Goal: Task Accomplishment & Management: Use online tool/utility

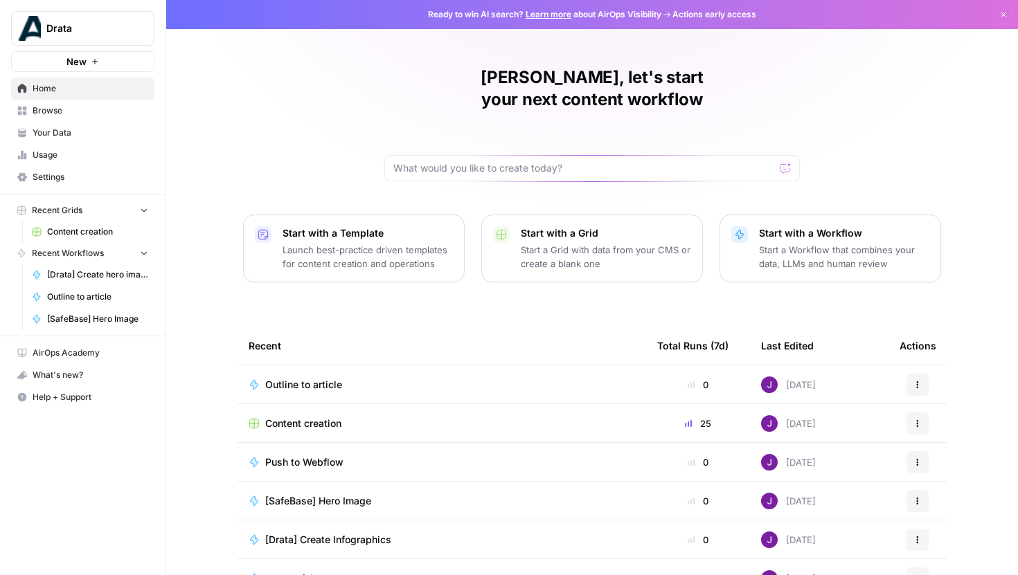
click at [93, 23] on span "Drata" at bounding box center [88, 28] width 84 height 14
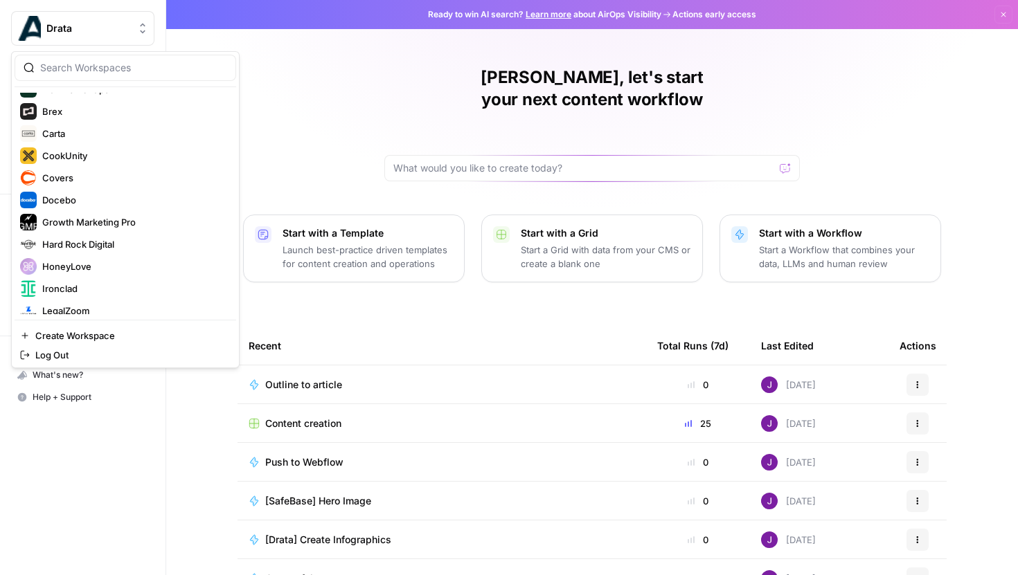
scroll to position [130, 0]
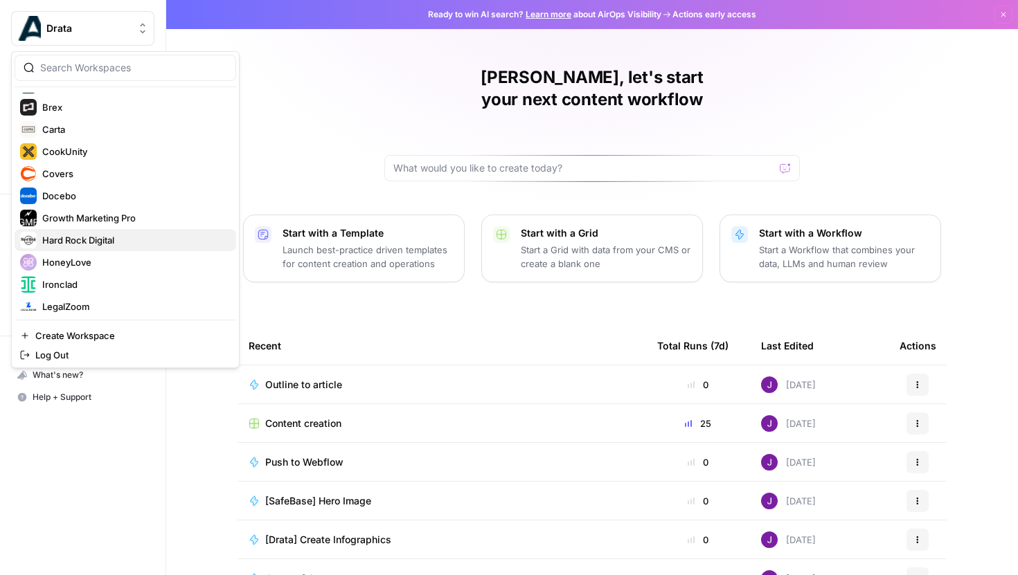
click at [91, 245] on span "Hard Rock Digital" at bounding box center [133, 240] width 183 height 14
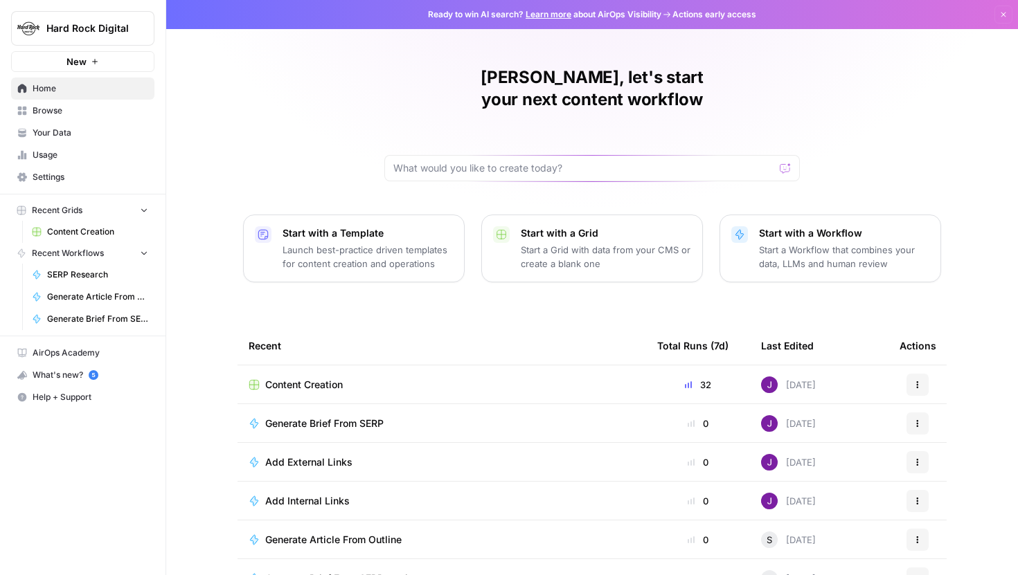
click at [63, 113] on span "Browse" at bounding box center [91, 111] width 116 height 12
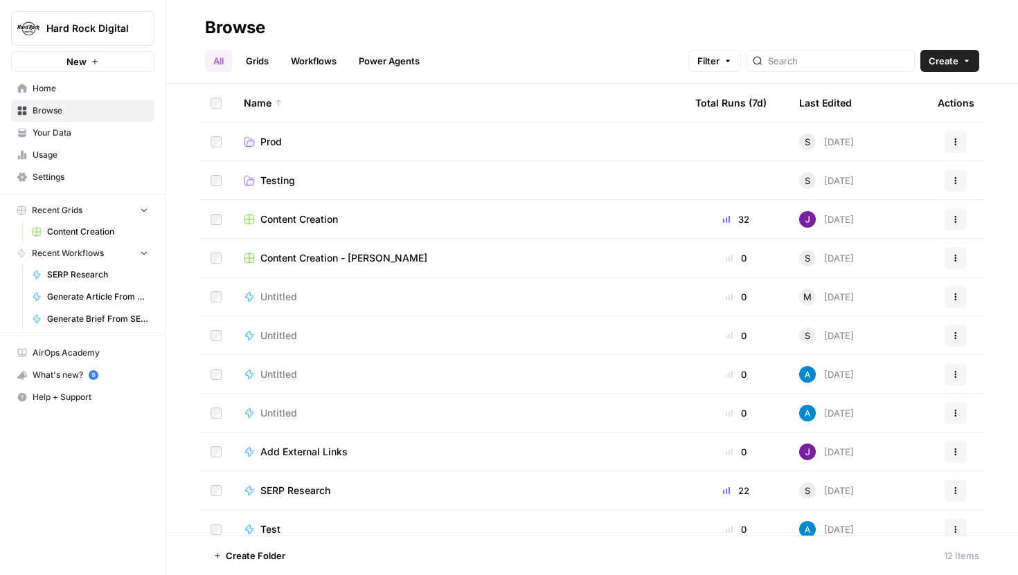
click at [249, 59] on link "Grids" at bounding box center [257, 61] width 39 height 22
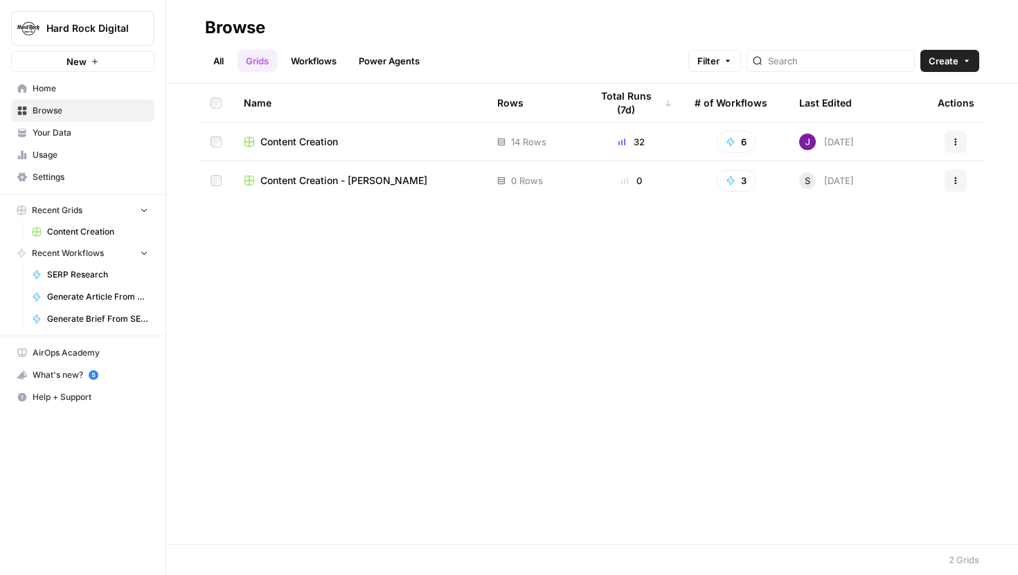
click at [298, 141] on span "Content Creation" at bounding box center [299, 142] width 78 height 14
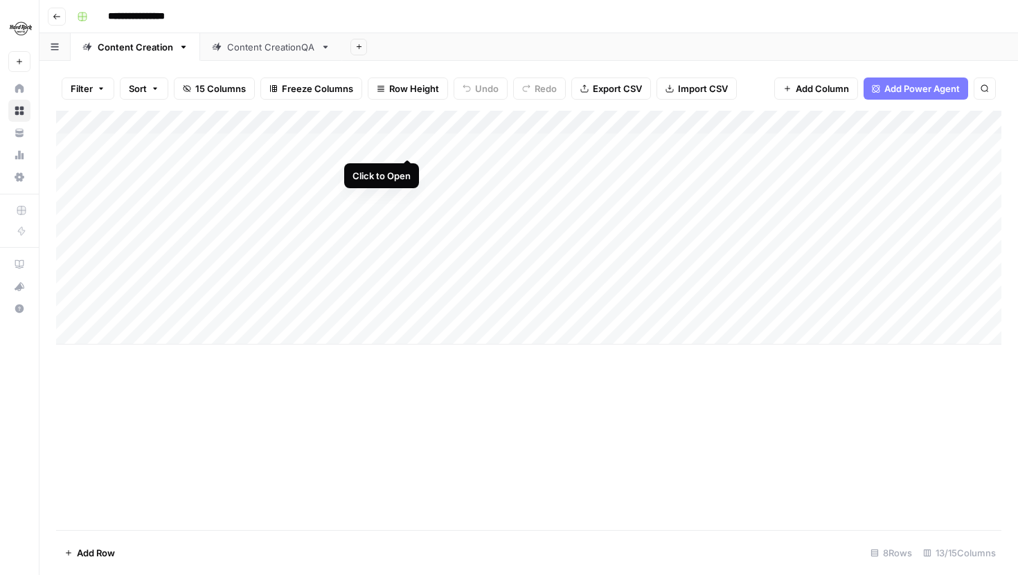
click at [412, 144] on div "Add Column" at bounding box center [528, 228] width 945 height 234
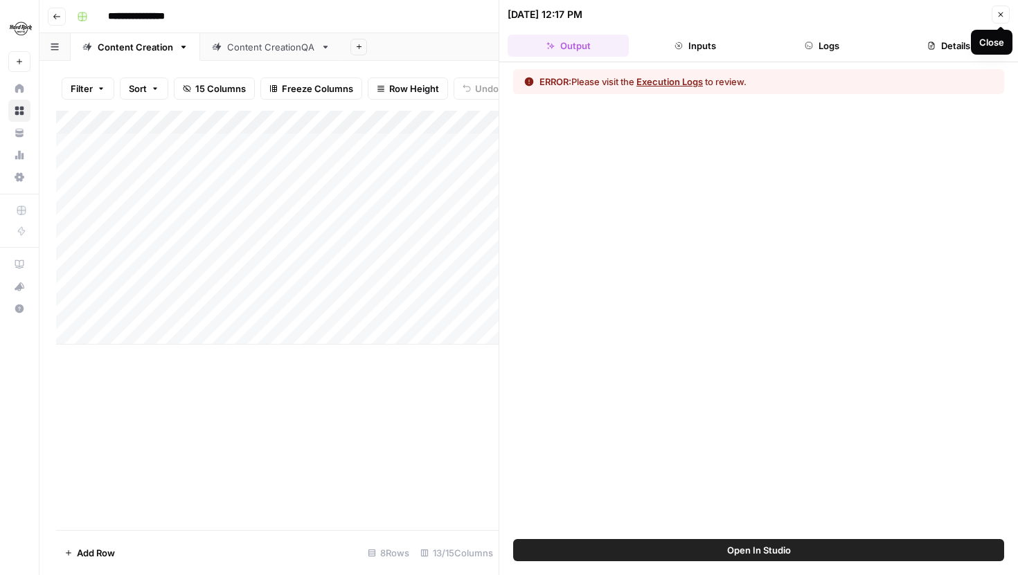
click at [844, 42] on button "Logs" at bounding box center [822, 46] width 121 height 22
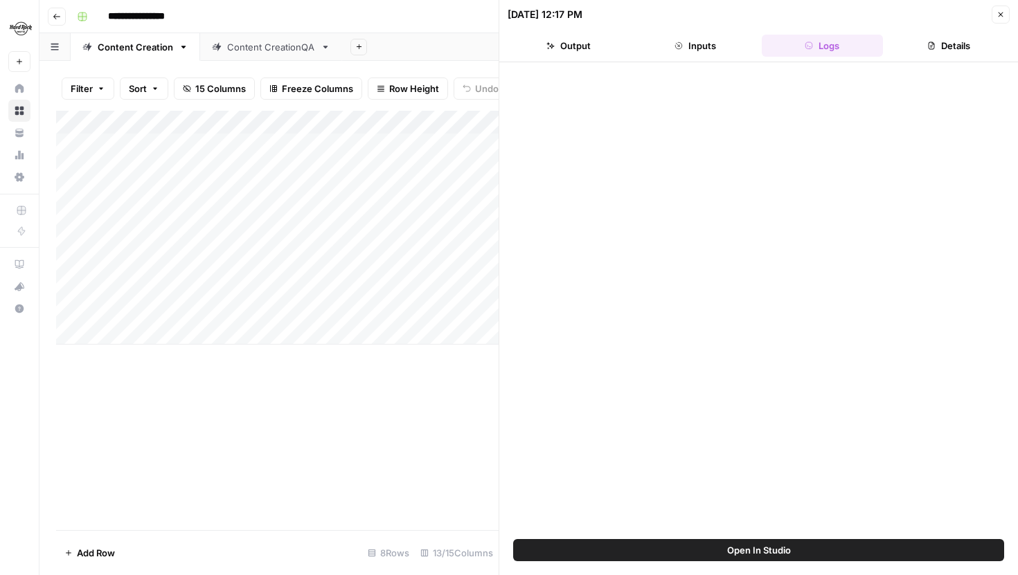
click at [998, 12] on icon "button" at bounding box center [1001, 14] width 8 height 8
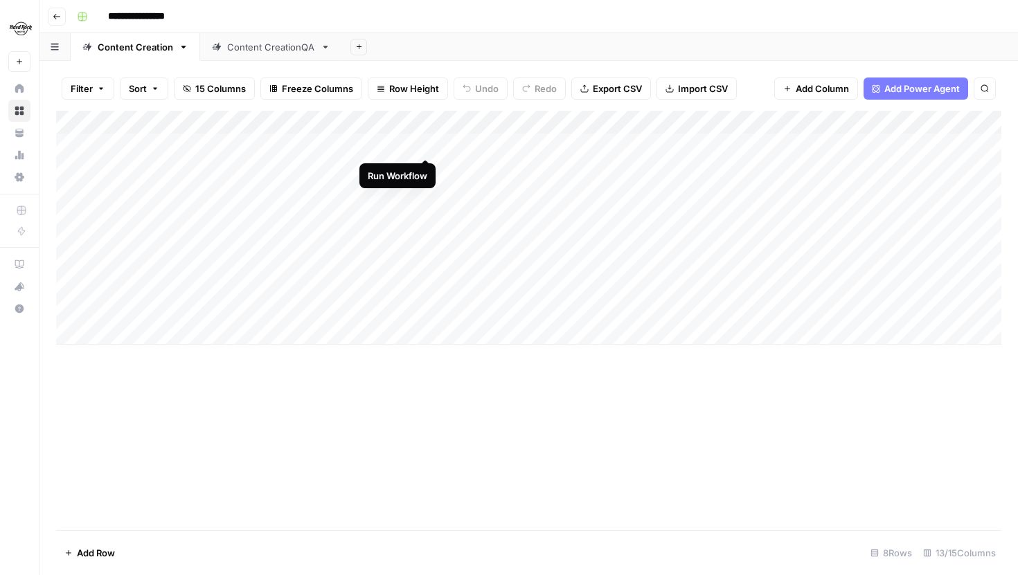
click at [426, 143] on div "Add Column" at bounding box center [528, 228] width 945 height 234
click at [389, 121] on div "Add Column" at bounding box center [528, 228] width 945 height 234
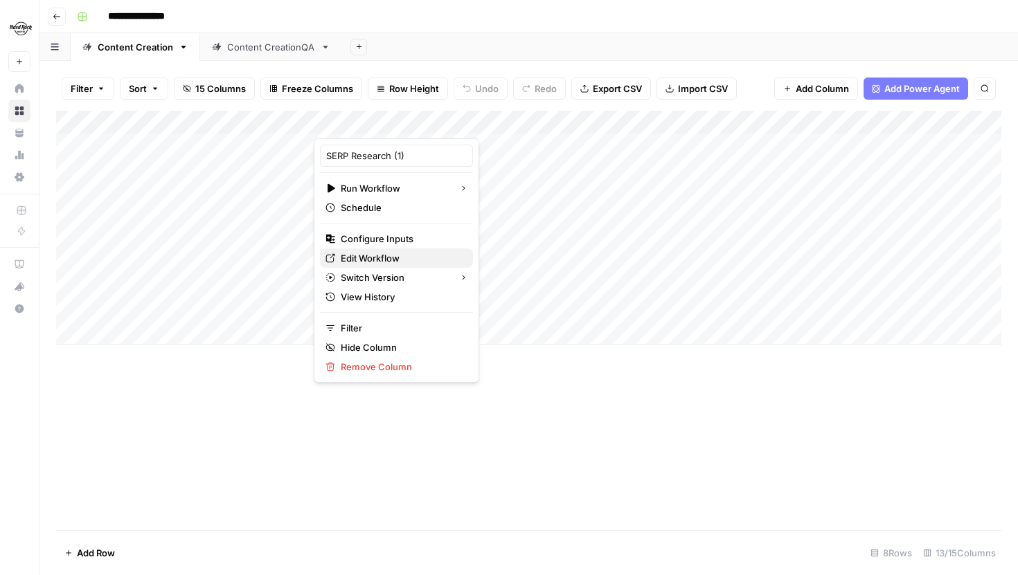
click at [371, 251] on link "Edit Workflow" at bounding box center [396, 258] width 153 height 19
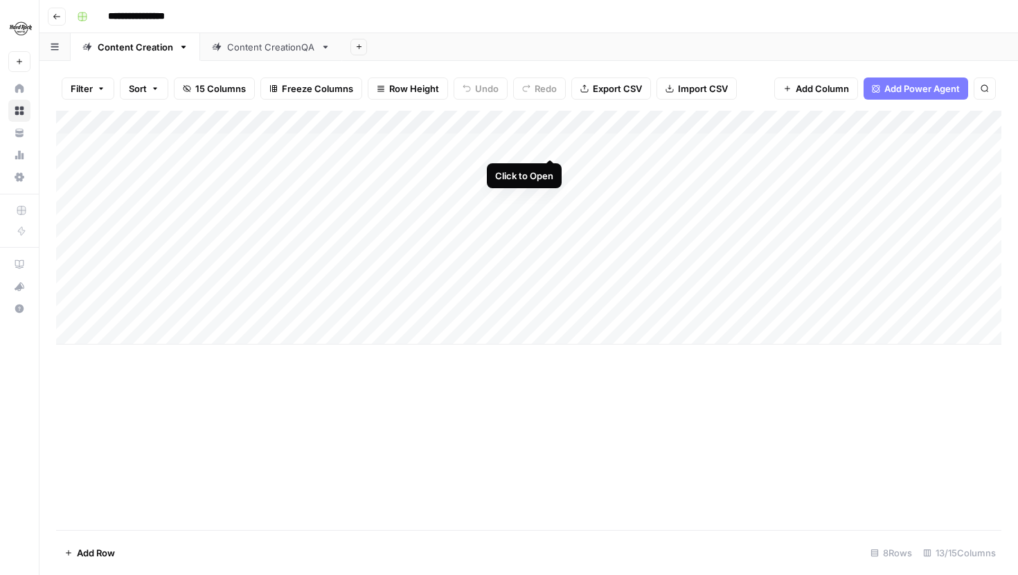
click at [550, 143] on div "Add Column" at bounding box center [528, 228] width 945 height 234
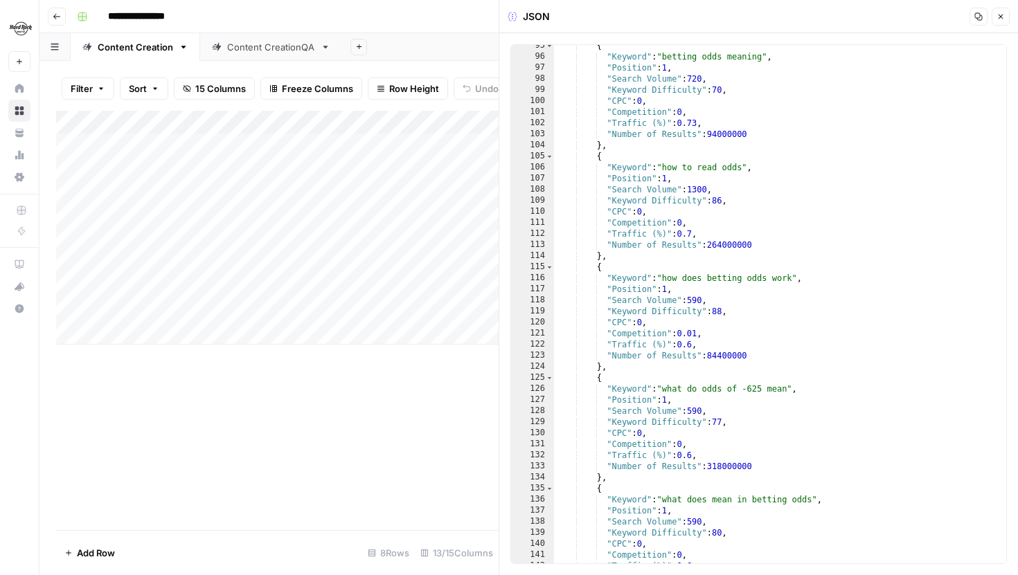
scroll to position [568, 0]
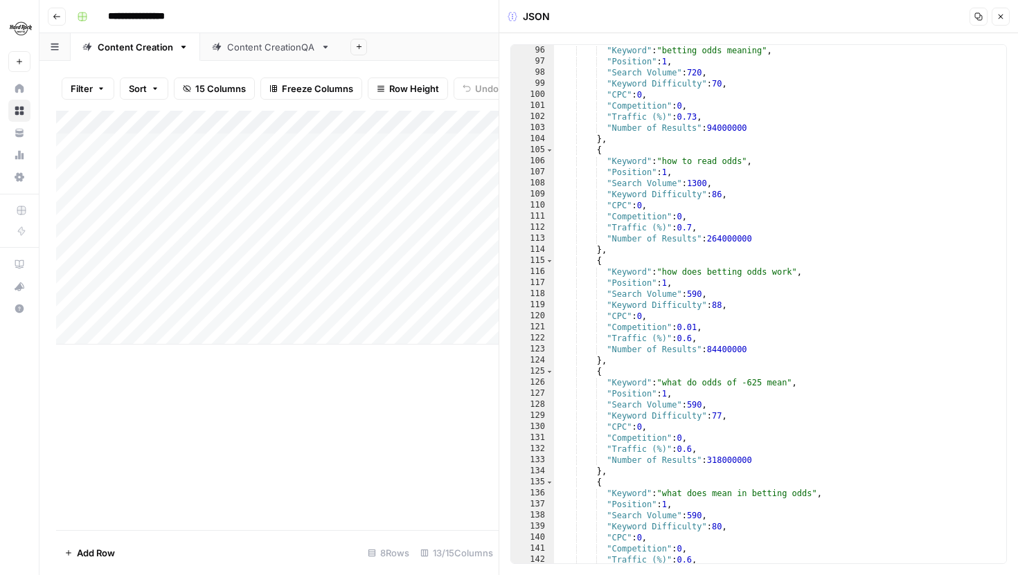
click at [1003, 21] on button "Close" at bounding box center [1001, 17] width 18 height 18
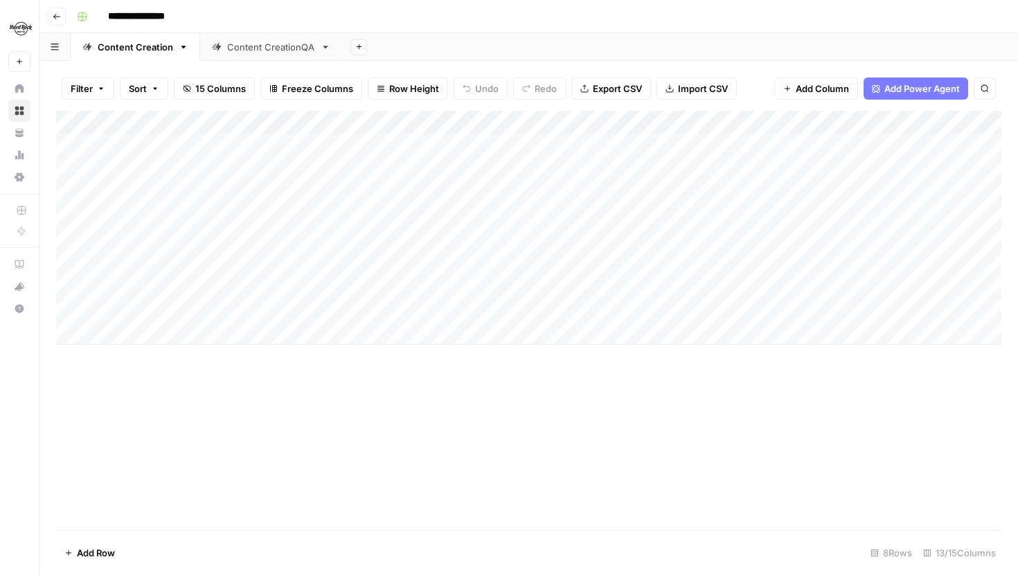
click at [636, 121] on div "Add Column" at bounding box center [528, 228] width 945 height 234
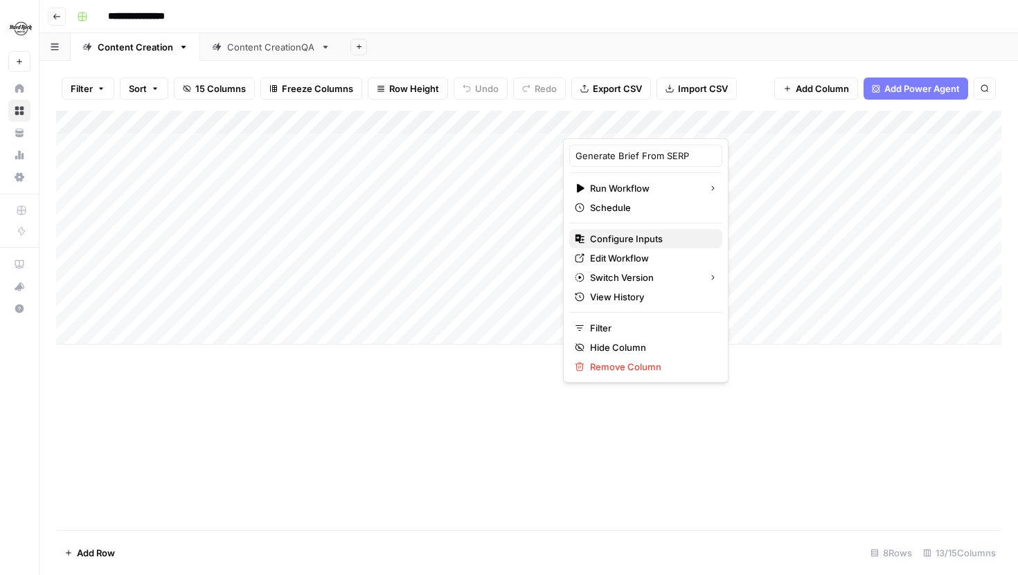
click at [631, 230] on button "Configure Inputs" at bounding box center [645, 238] width 153 height 19
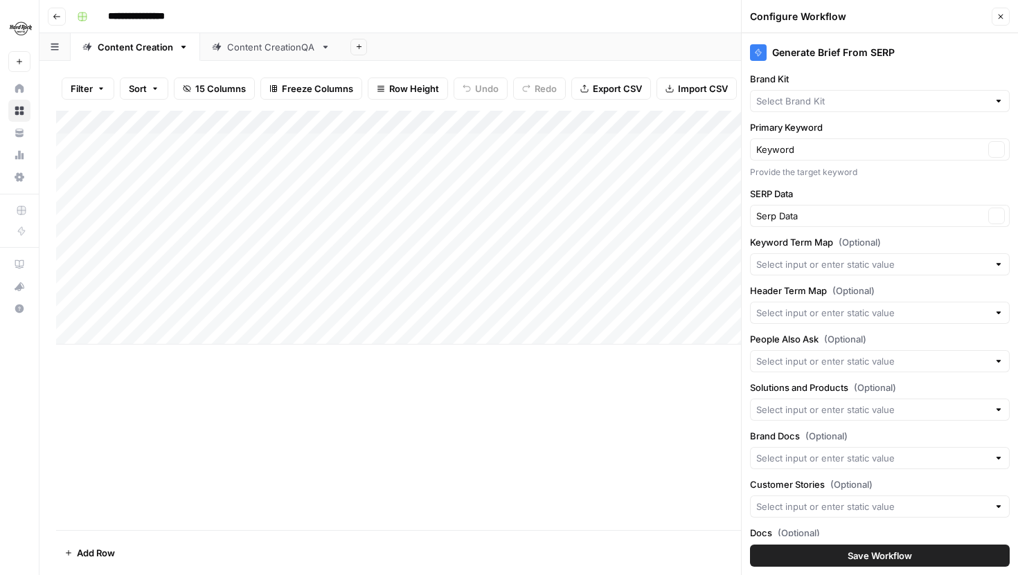
type input "Hard Rock Digital"
click at [203, 125] on div "Add Column" at bounding box center [528, 228] width 945 height 234
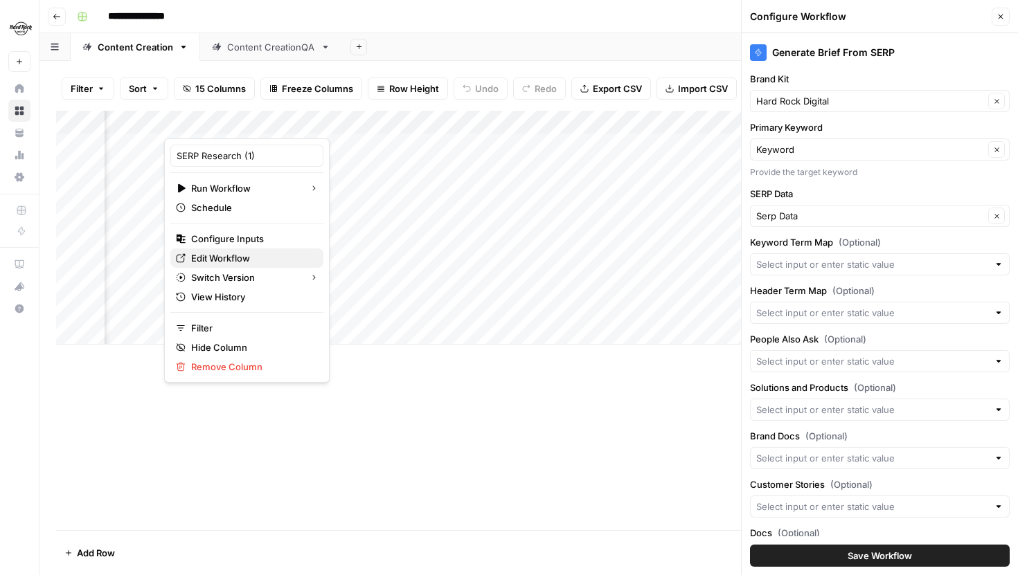
click at [229, 256] on span "Edit Workflow" at bounding box center [251, 258] width 121 height 14
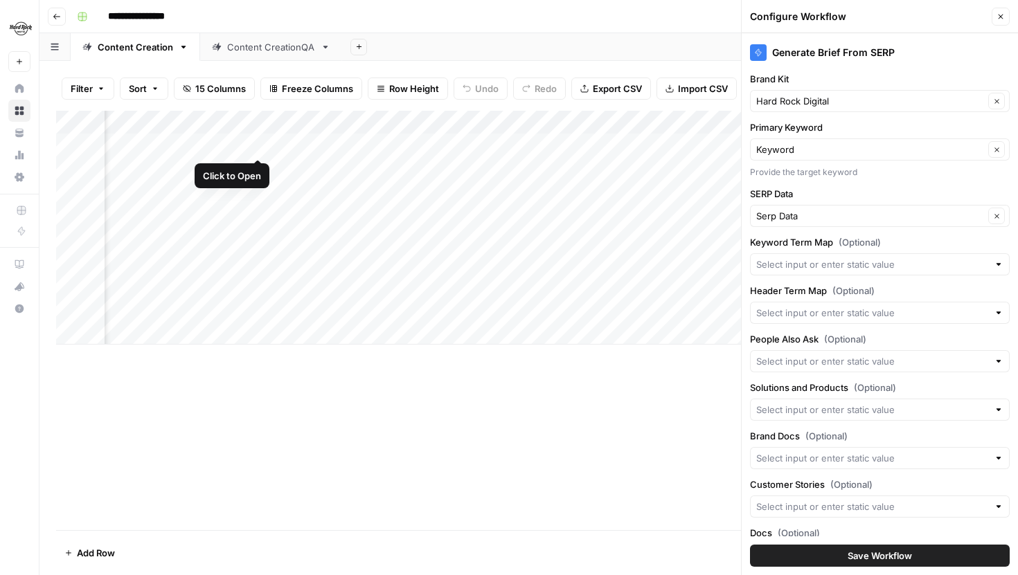
click at [258, 139] on div "Add Column" at bounding box center [528, 228] width 945 height 234
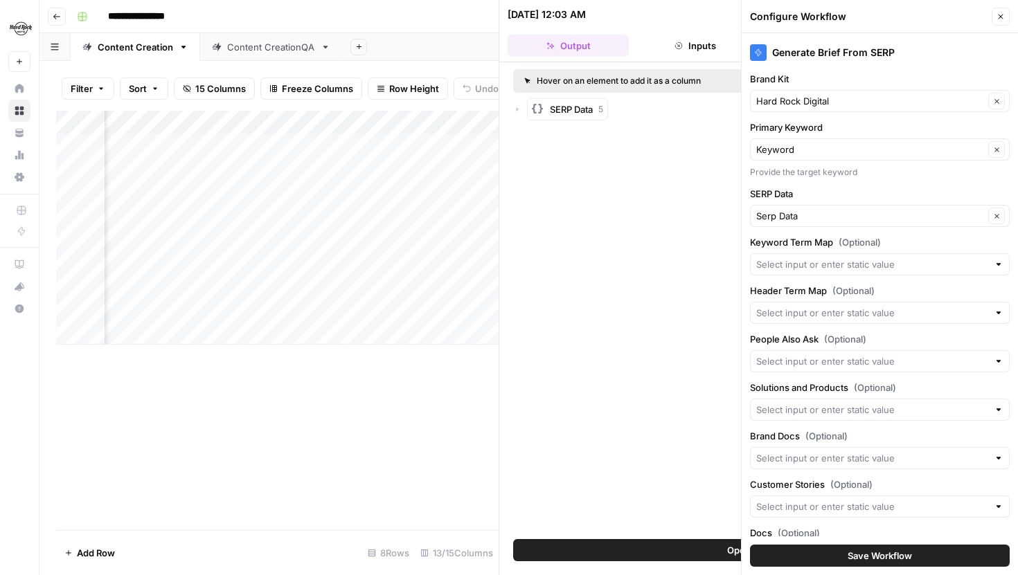
click at [1000, 19] on icon "button" at bounding box center [1001, 16] width 8 height 8
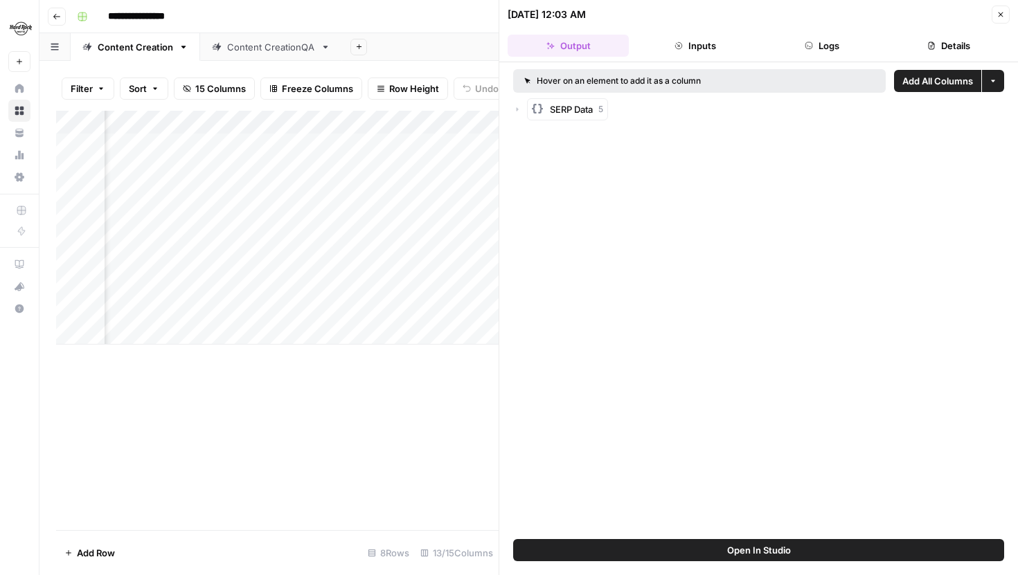
click at [517, 106] on icon "button" at bounding box center [517, 109] width 8 height 8
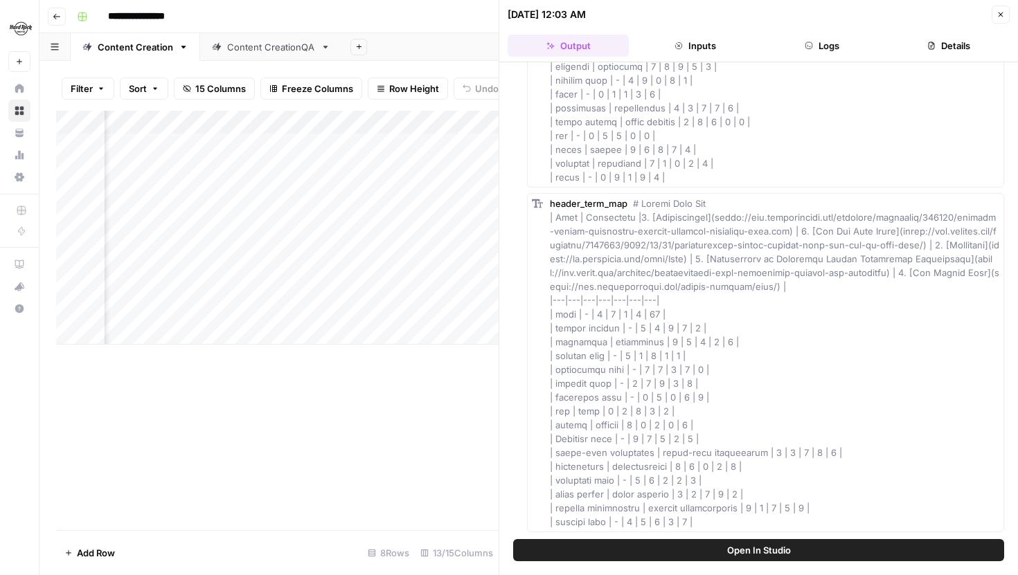
scroll to position [0, 314]
click at [970, 202] on span "Add as Column" at bounding box center [970, 203] width 51 height 11
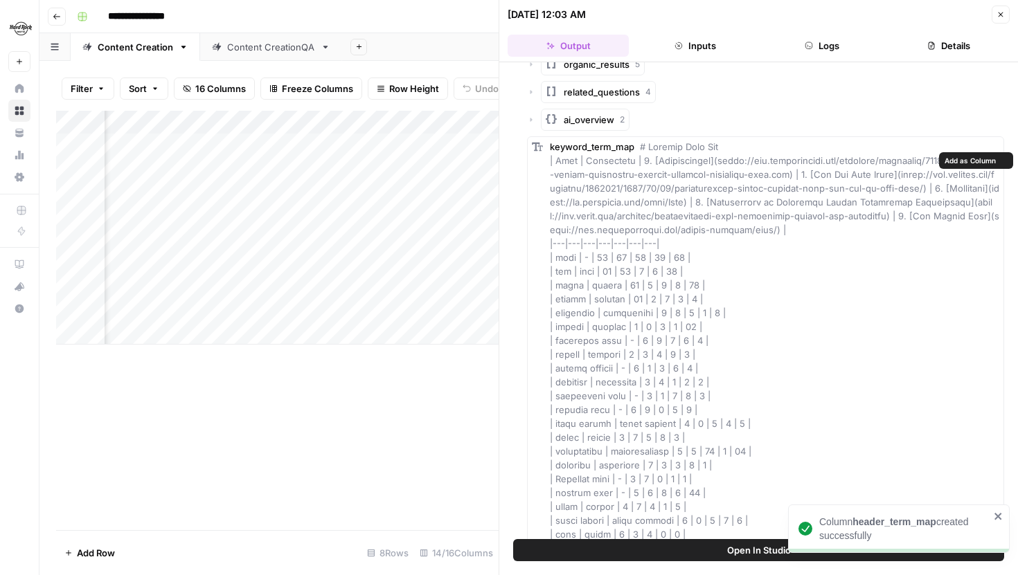
scroll to position [56, 0]
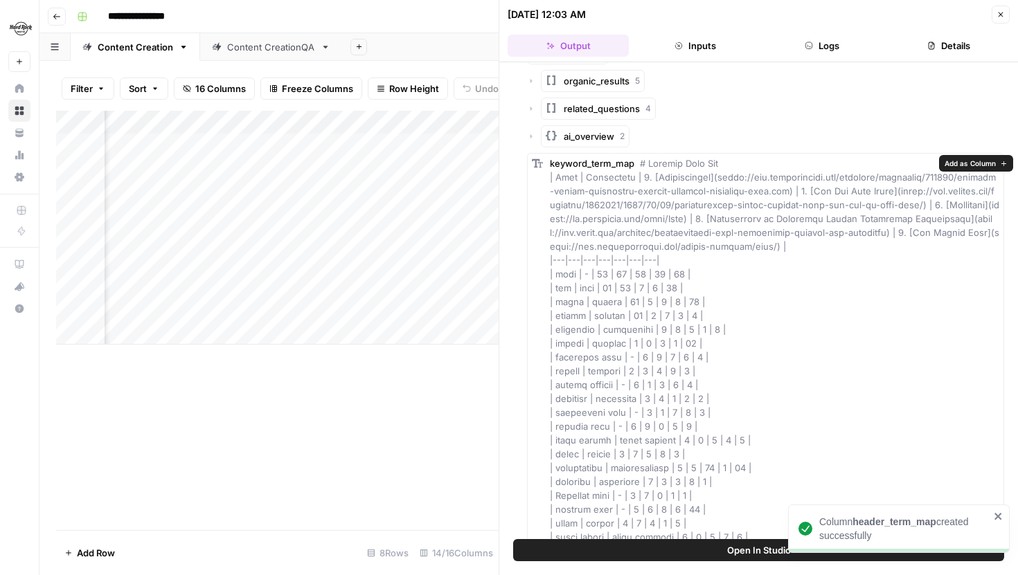
click at [952, 163] on span "Add as Column" at bounding box center [970, 163] width 51 height 11
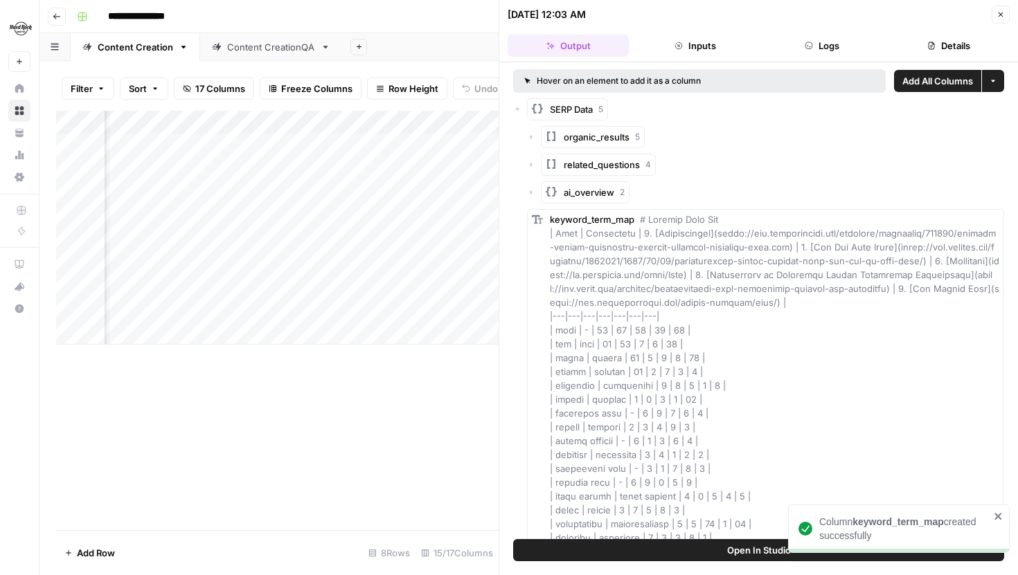
scroll to position [0, 307]
click at [441, 117] on div "Add Column" at bounding box center [277, 228] width 443 height 234
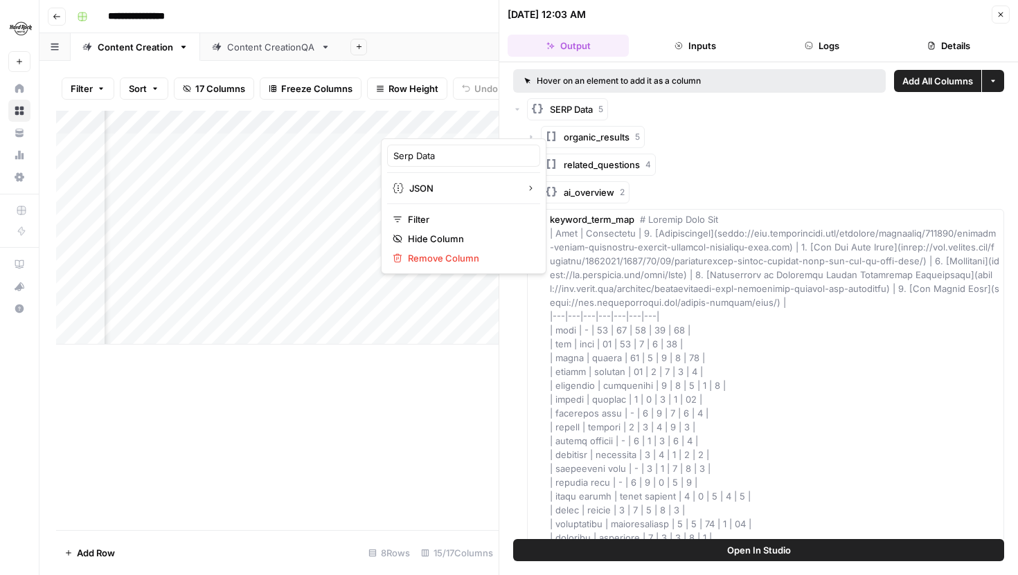
click at [1001, 17] on icon "button" at bounding box center [1001, 14] width 8 height 8
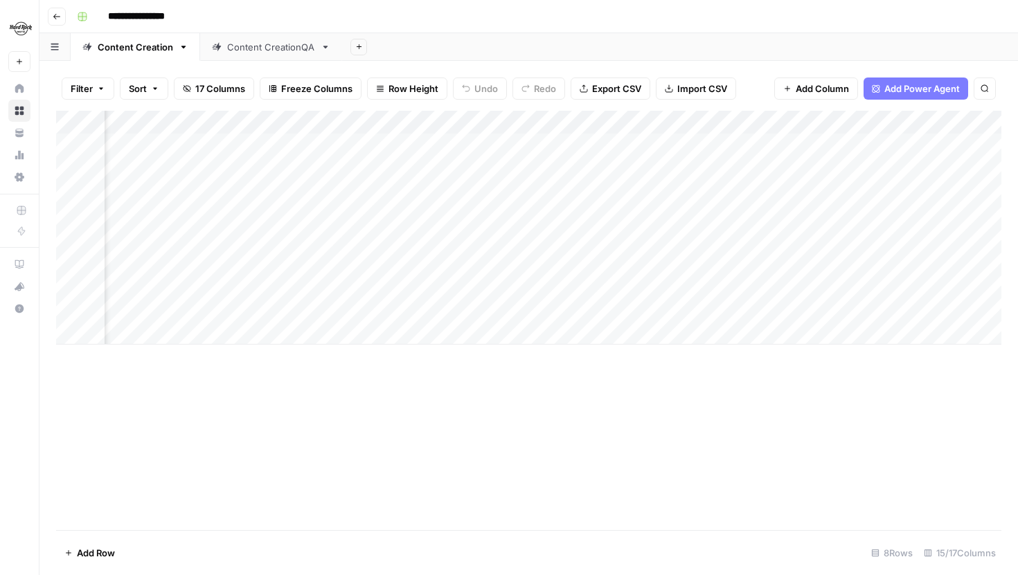
click at [595, 131] on div "Add Column" at bounding box center [528, 228] width 945 height 234
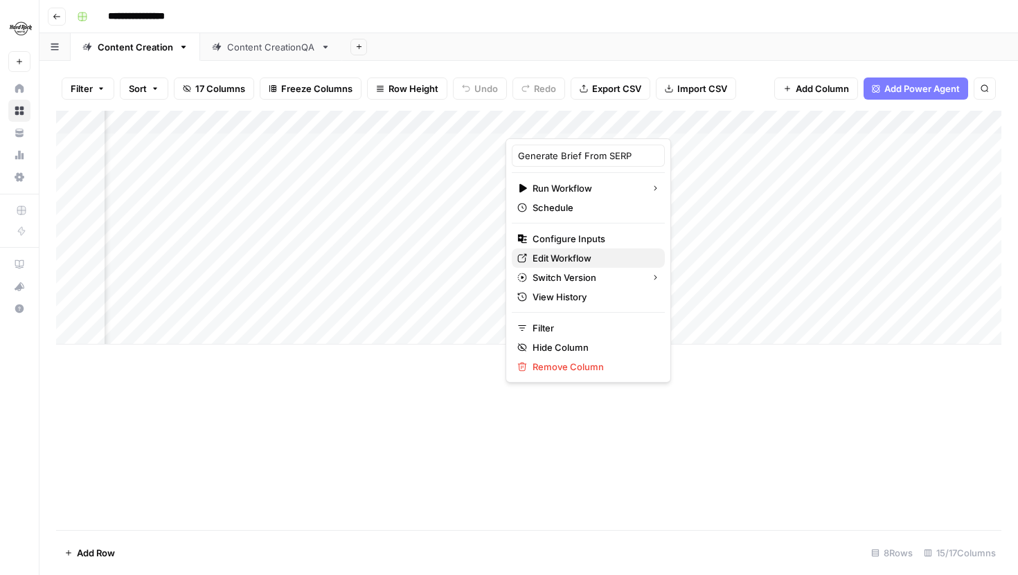
click at [571, 255] on span "Edit Workflow" at bounding box center [593, 258] width 121 height 14
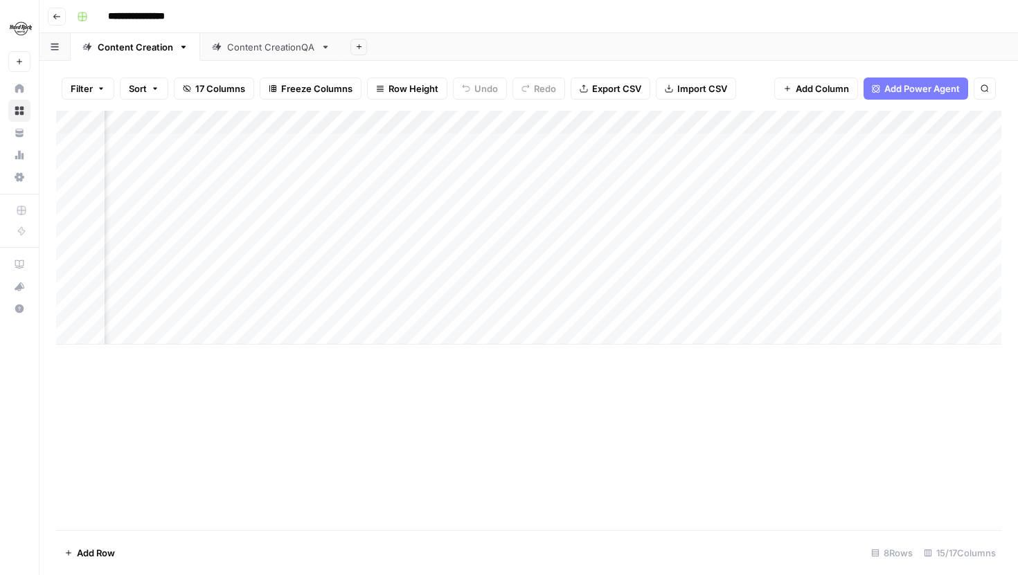
click at [591, 124] on div "Add Column" at bounding box center [528, 228] width 945 height 234
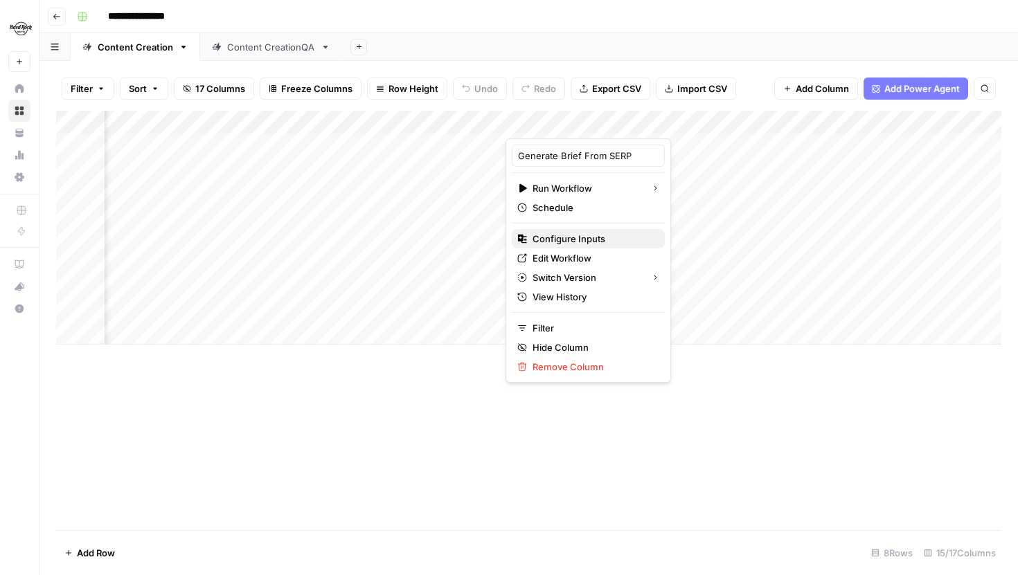
click at [578, 231] on button "Configure Inputs" at bounding box center [588, 238] width 153 height 19
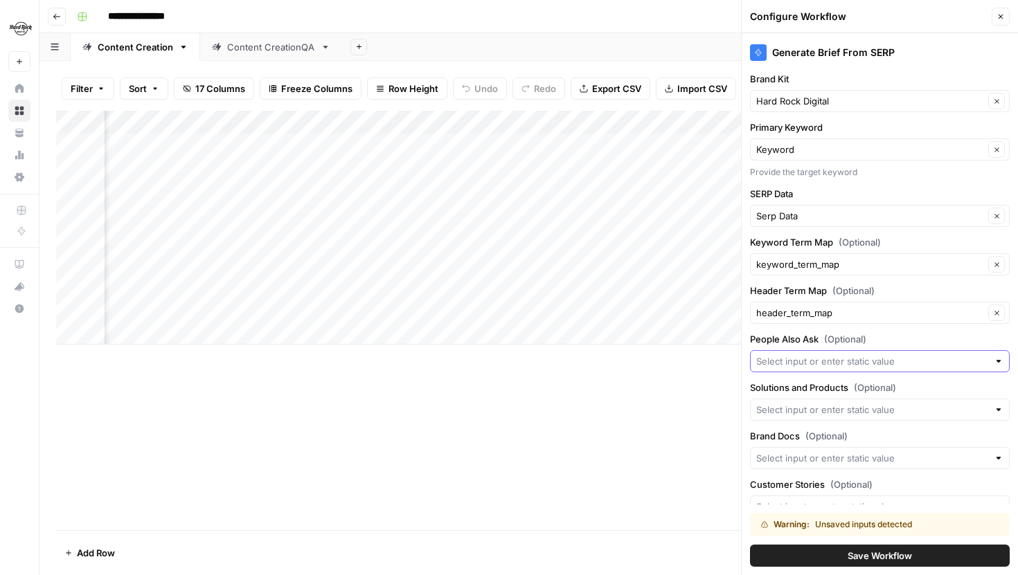
click at [866, 355] on input "People Also Ask (Optional)" at bounding box center [872, 362] width 232 height 14
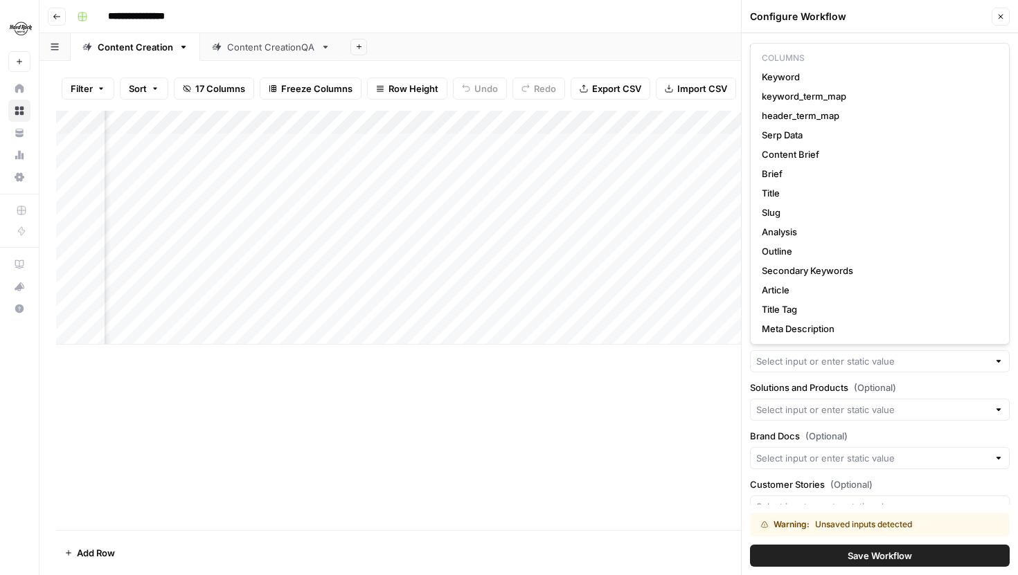
click at [812, 373] on div "Generate Brief From SERP Brand Kit Hard Rock Digital Clear Primary Keyword Keyw…" at bounding box center [880, 304] width 276 height 542
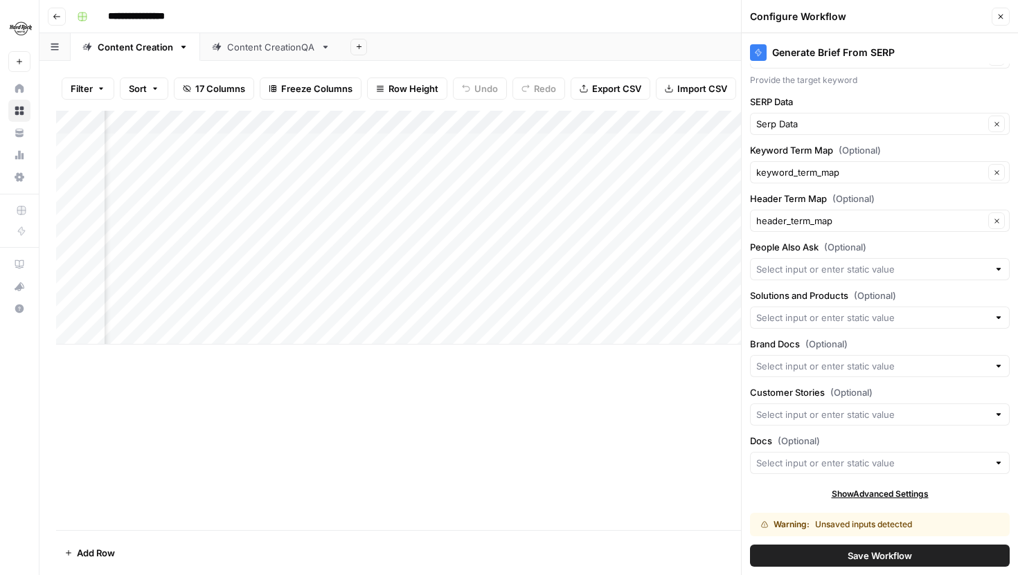
scroll to position [93, 0]
click at [638, 125] on div "Add Column" at bounding box center [528, 228] width 945 height 234
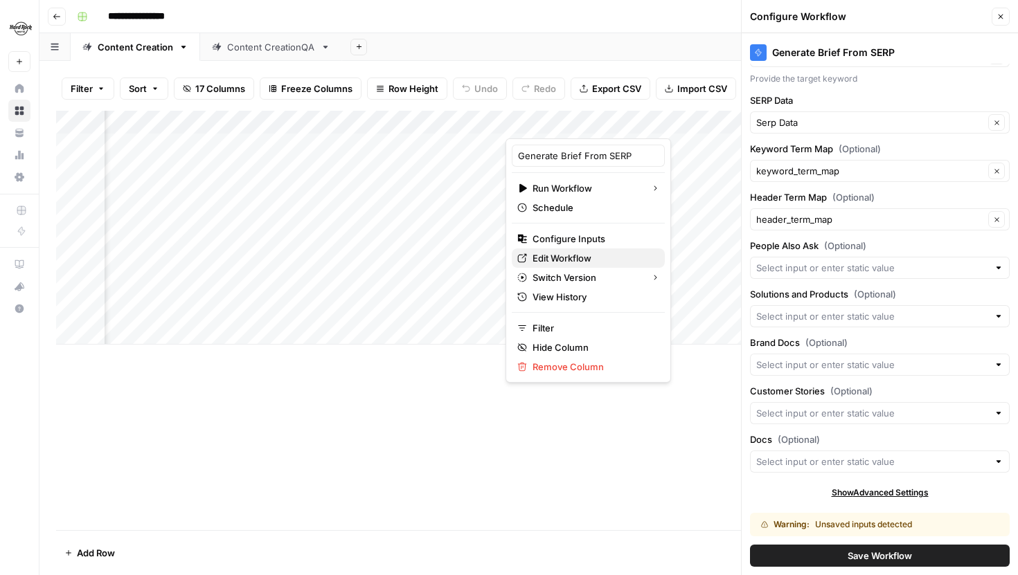
click at [574, 251] on span "Edit Workflow" at bounding box center [593, 258] width 121 height 14
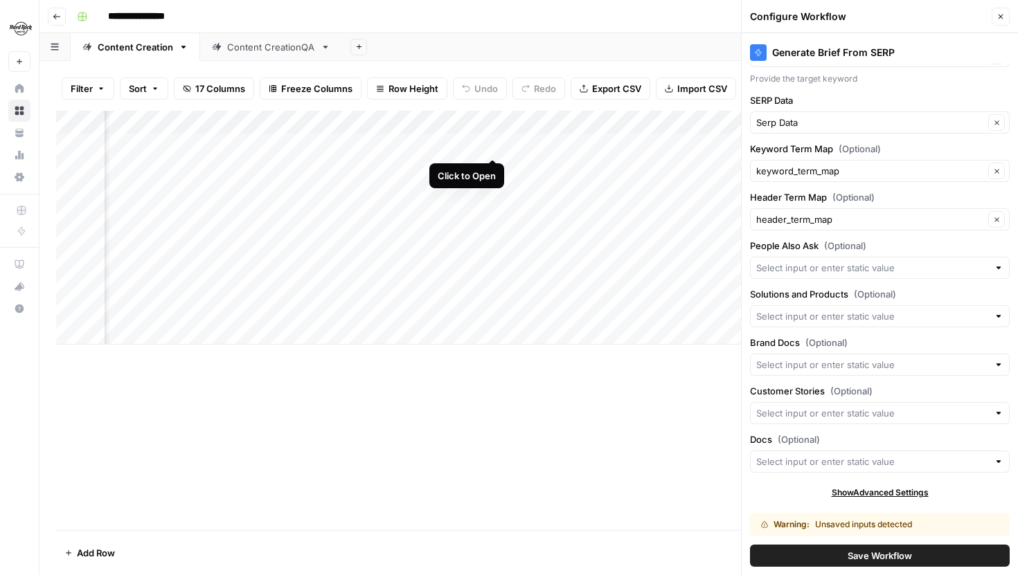
click at [492, 147] on div "Add Column" at bounding box center [528, 228] width 945 height 234
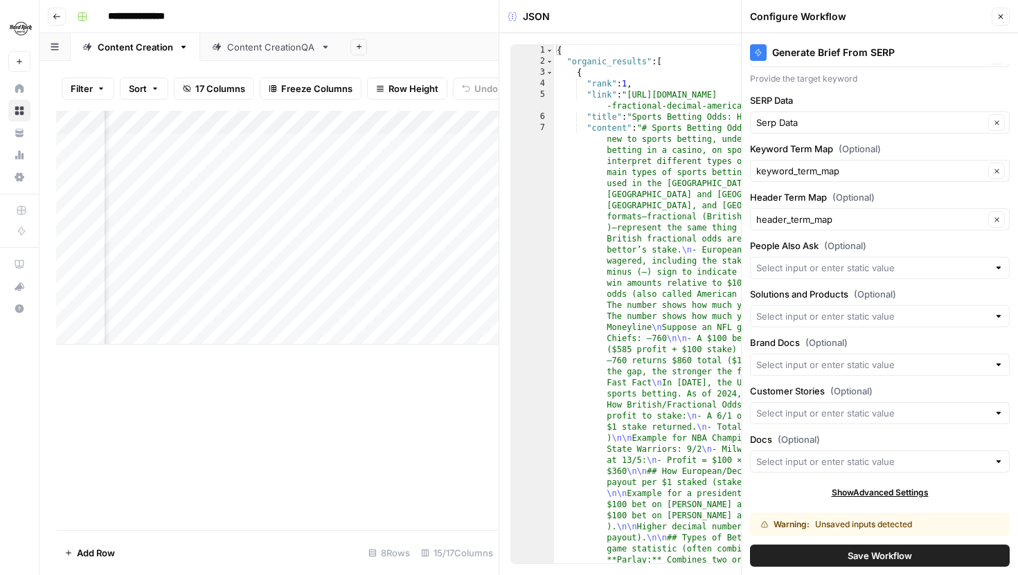
click at [1000, 15] on icon "button" at bounding box center [1001, 16] width 8 height 8
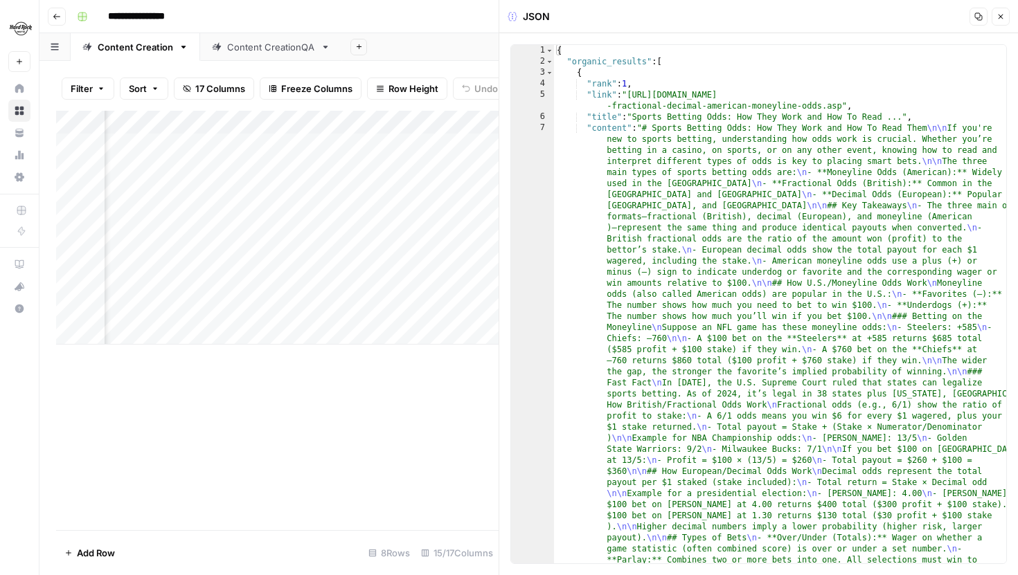
click at [999, 19] on icon "button" at bounding box center [1001, 16] width 8 height 8
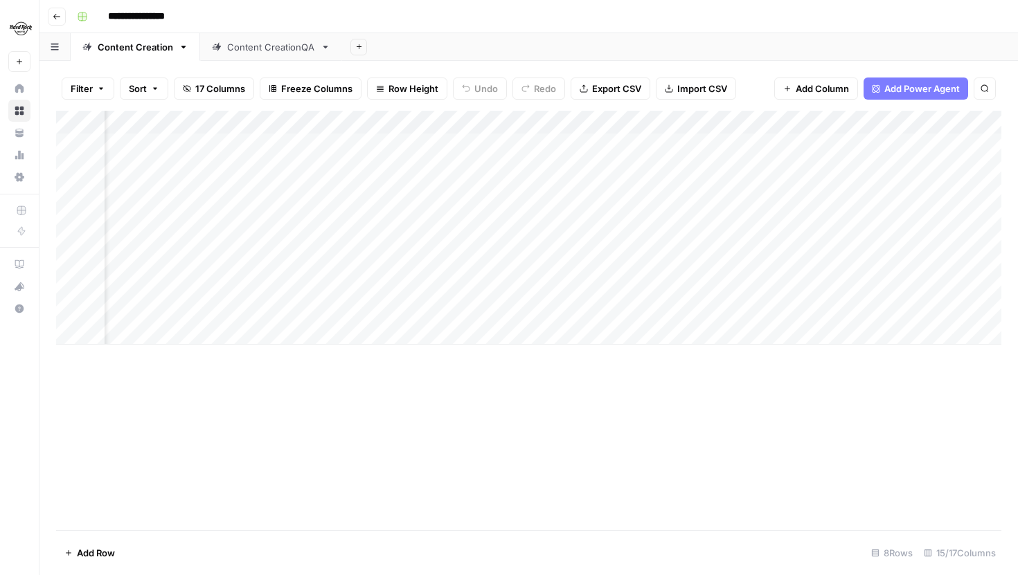
scroll to position [0, 65]
click at [342, 145] on div "Add Column" at bounding box center [528, 228] width 945 height 234
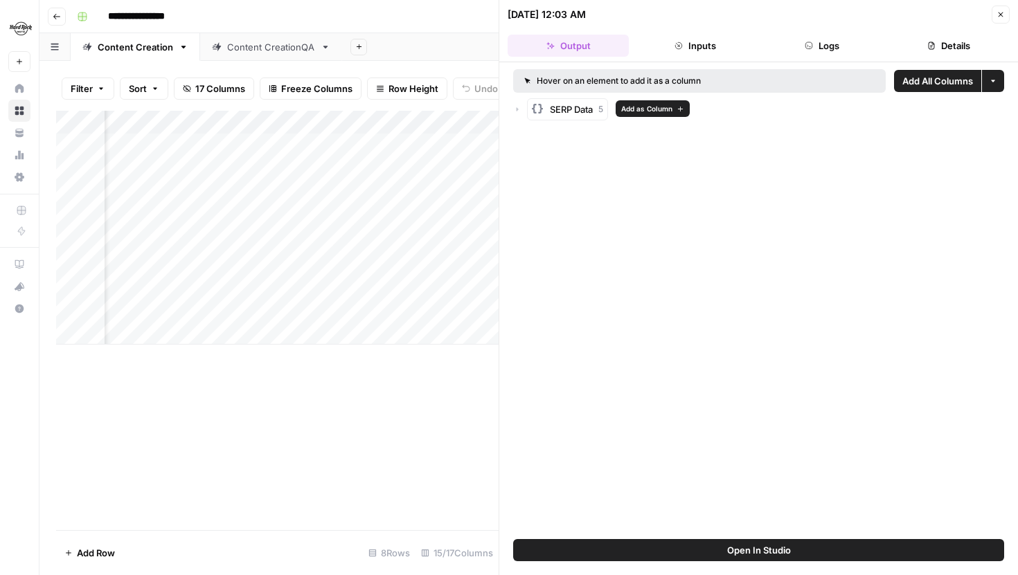
click at [516, 109] on icon "button" at bounding box center [517, 109] width 8 height 8
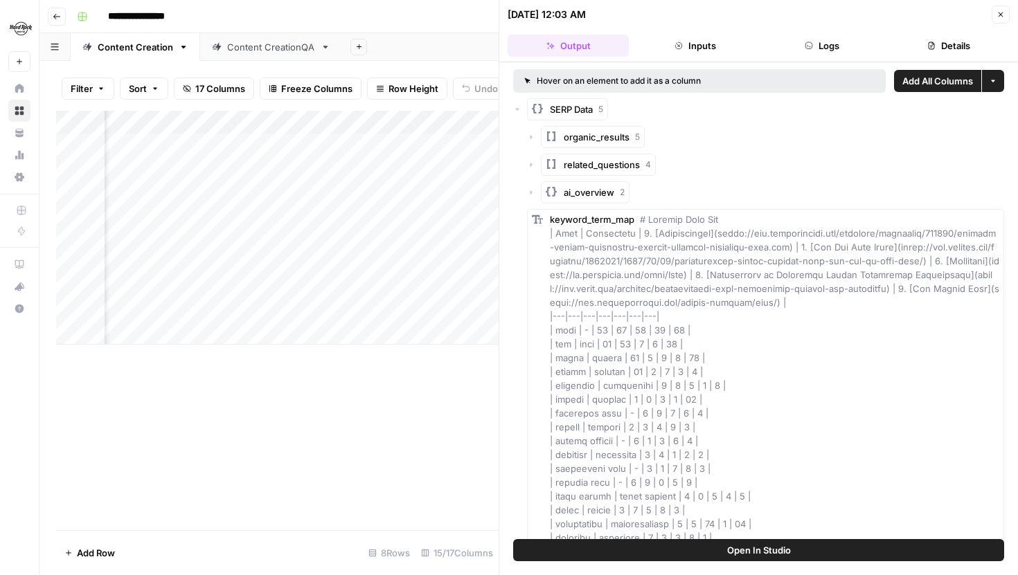
click at [529, 163] on icon "button" at bounding box center [531, 165] width 8 height 8
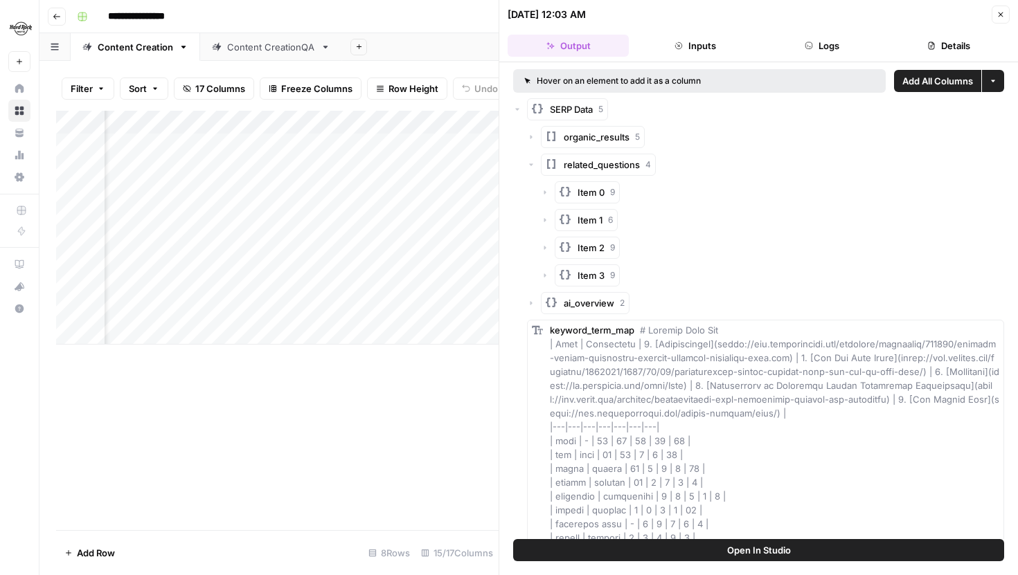
click at [532, 137] on icon "button" at bounding box center [531, 137] width 8 height 8
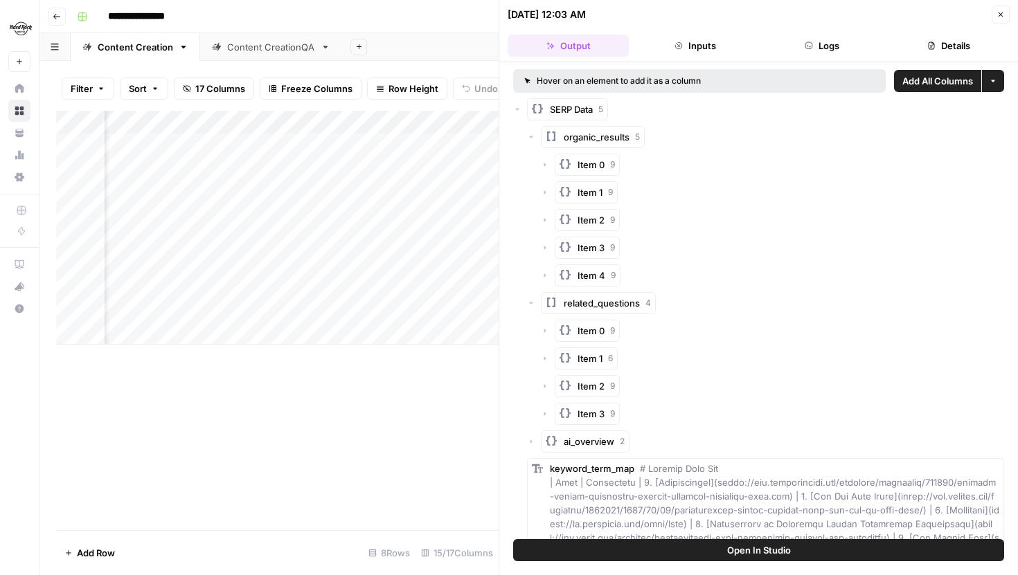
click at [531, 136] on icon "button" at bounding box center [531, 137] width 4 height 2
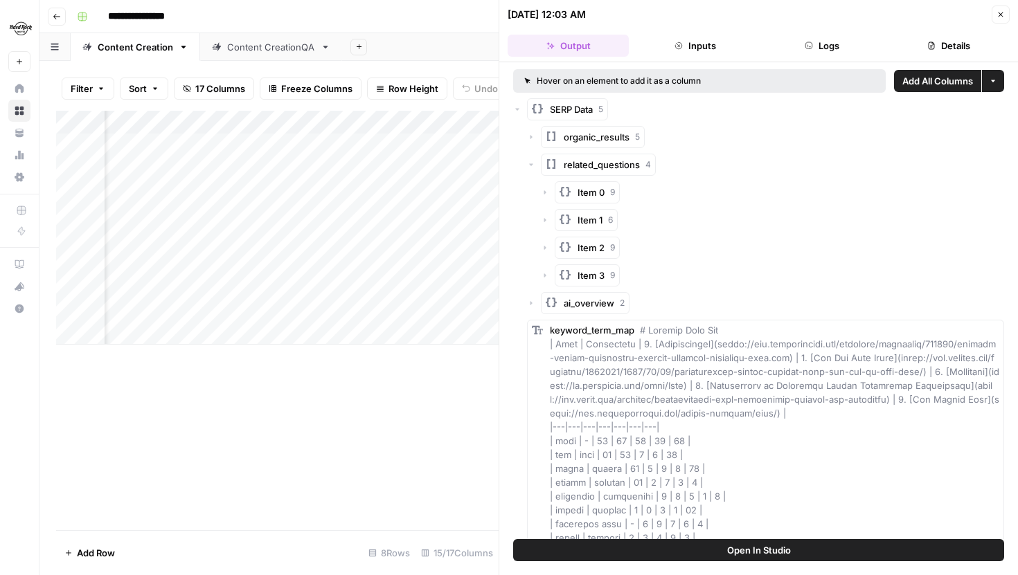
click at [533, 162] on icon "button" at bounding box center [531, 165] width 8 height 8
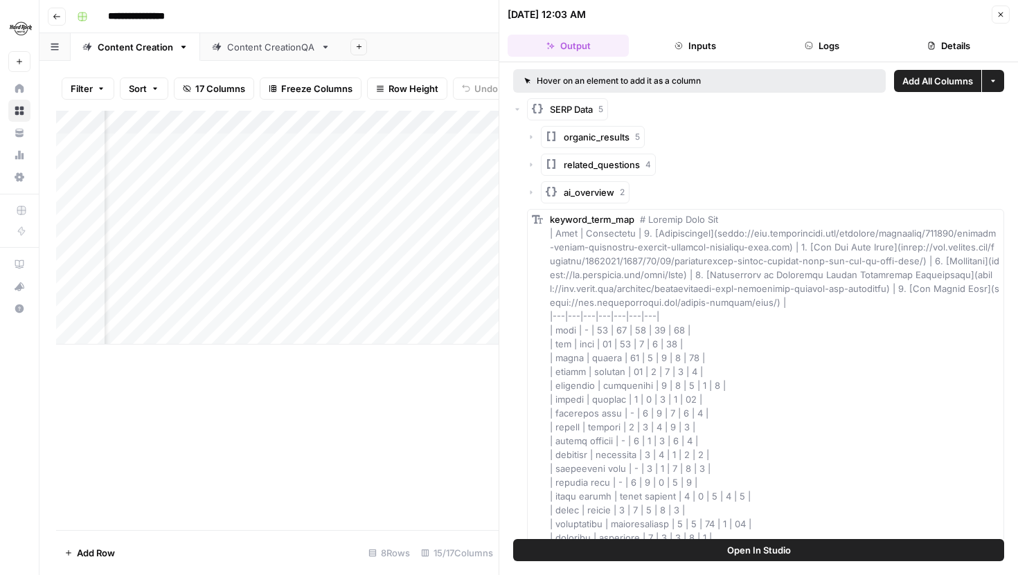
click at [533, 133] on icon "button" at bounding box center [531, 137] width 8 height 8
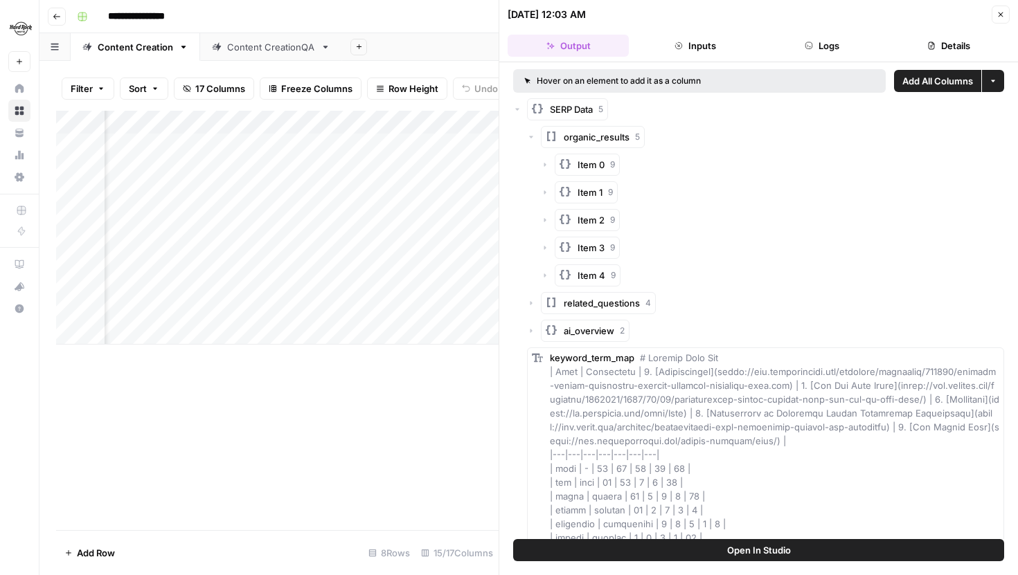
click at [533, 135] on icon "button" at bounding box center [531, 137] width 8 height 8
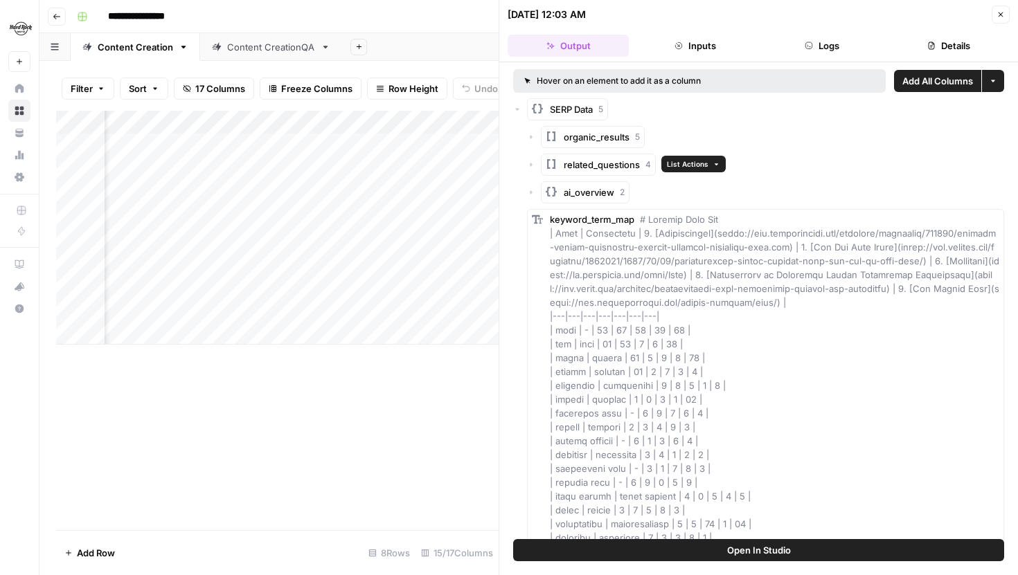
click at [700, 167] on span "List Actions" at bounding box center [688, 164] width 42 height 11
click at [707, 188] on span "Add as Column" at bounding box center [732, 188] width 89 height 14
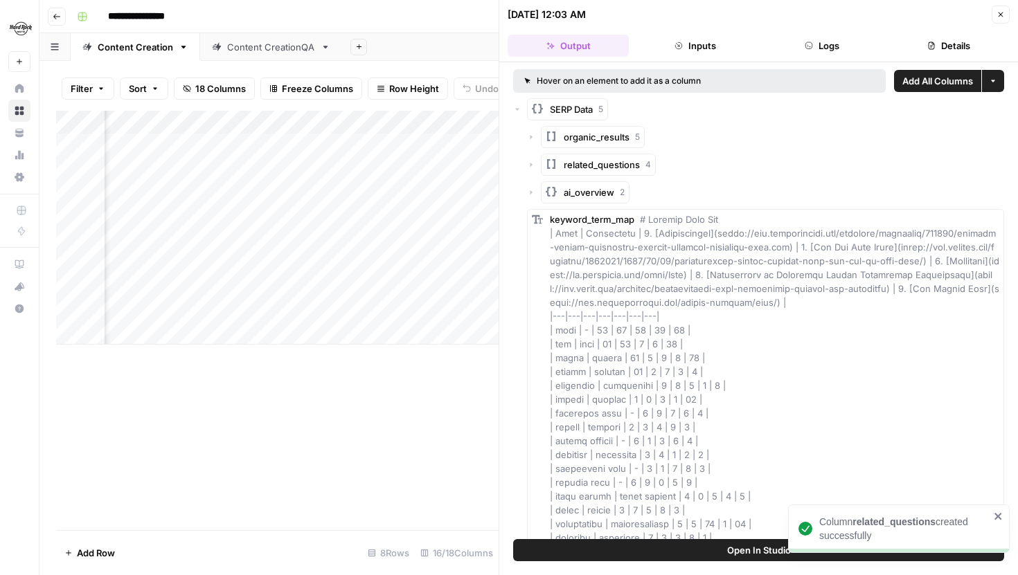
scroll to position [0, 169]
click at [1003, 13] on icon "button" at bounding box center [1001, 14] width 8 height 8
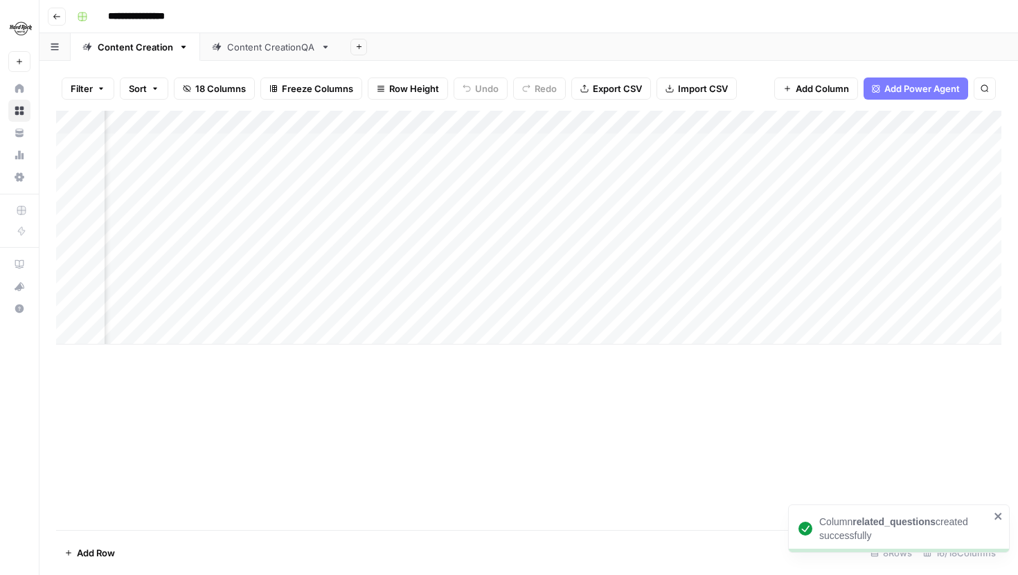
click at [375, 148] on div "Add Column" at bounding box center [528, 228] width 945 height 234
click at [375, 148] on div "Add Column" at bounding box center [513, 228] width 915 height 234
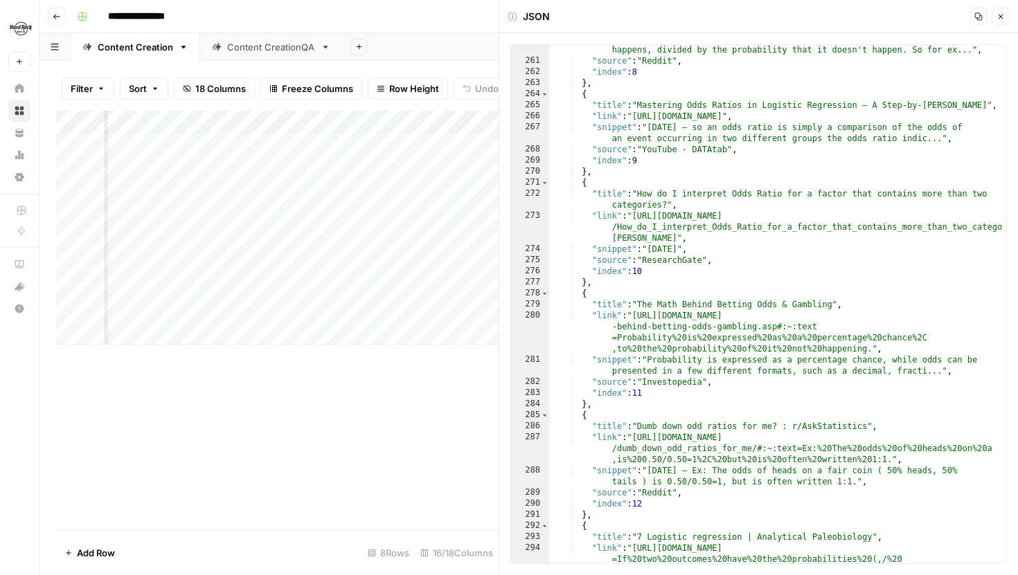
scroll to position [3702, 0]
click at [1001, 11] on button "Close" at bounding box center [1001, 17] width 18 height 18
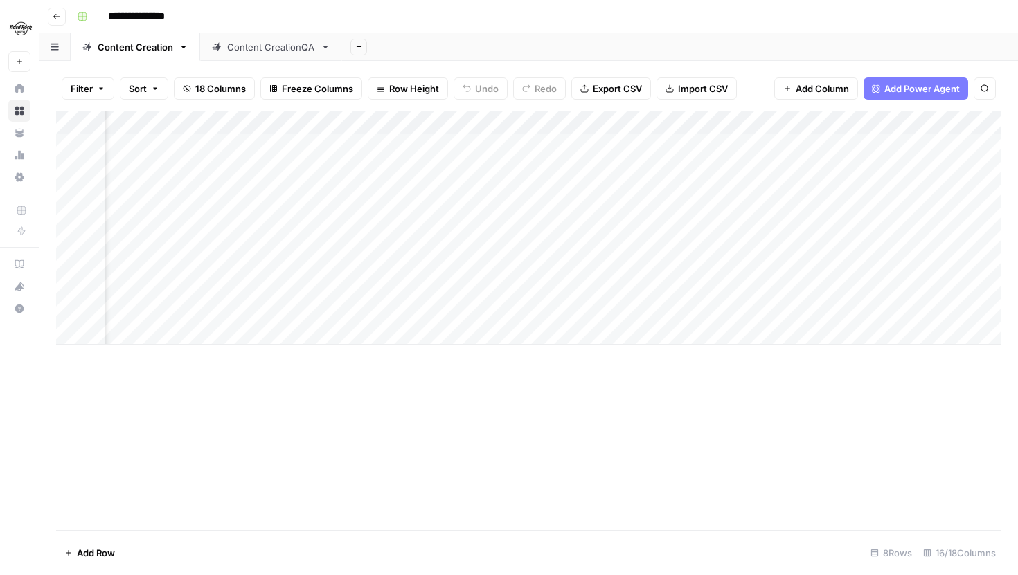
click at [385, 123] on div "Add Column" at bounding box center [528, 228] width 945 height 234
click at [342, 233] on span "Hide Column" at bounding box center [356, 239] width 121 height 14
click at [703, 123] on div "Add Column" at bounding box center [528, 228] width 945 height 234
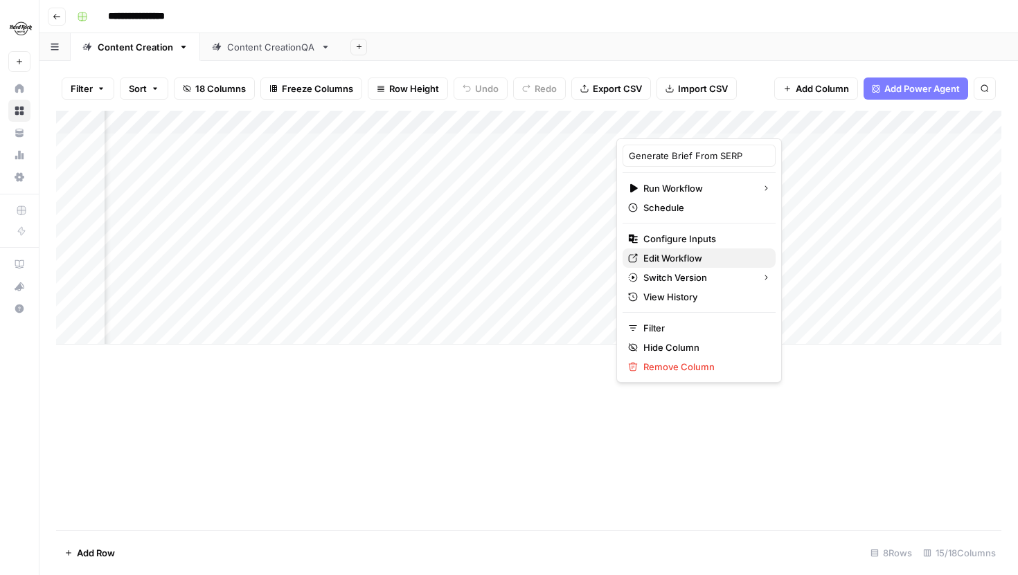
click at [685, 251] on span "Edit Workflow" at bounding box center [703, 258] width 121 height 14
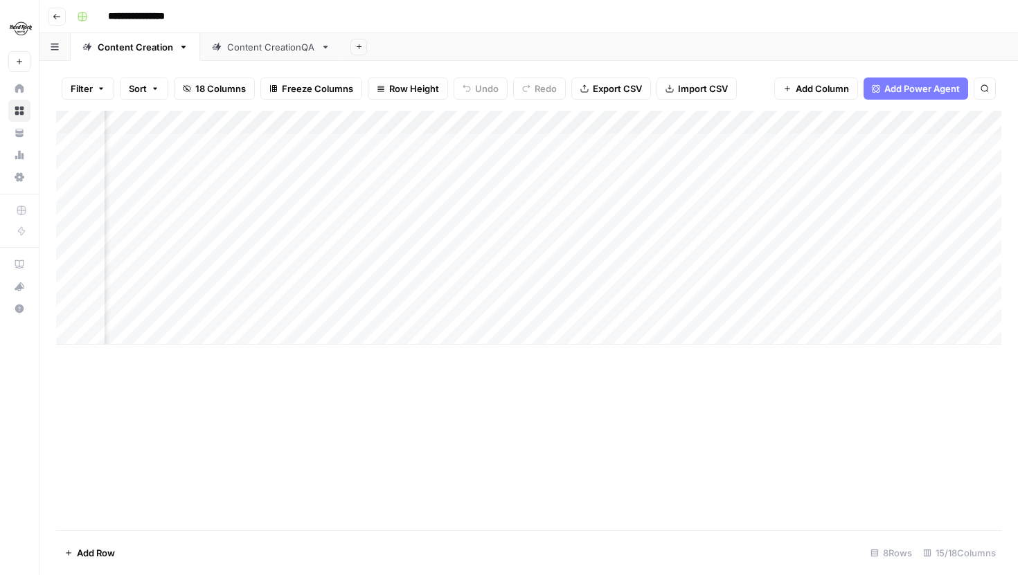
click at [667, 120] on div "Add Column" at bounding box center [528, 228] width 945 height 234
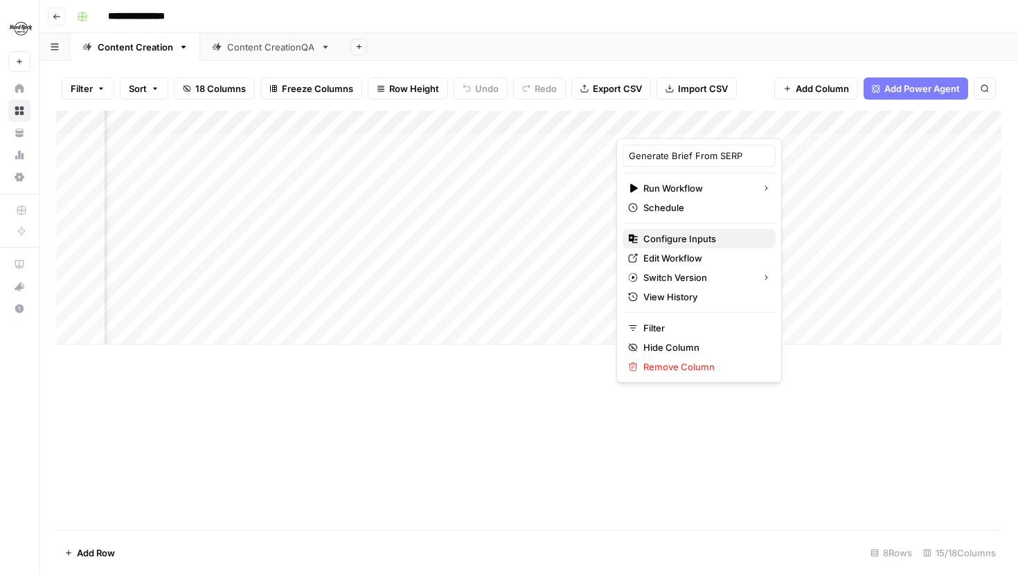
click at [670, 238] on span "Configure Inputs" at bounding box center [703, 239] width 121 height 14
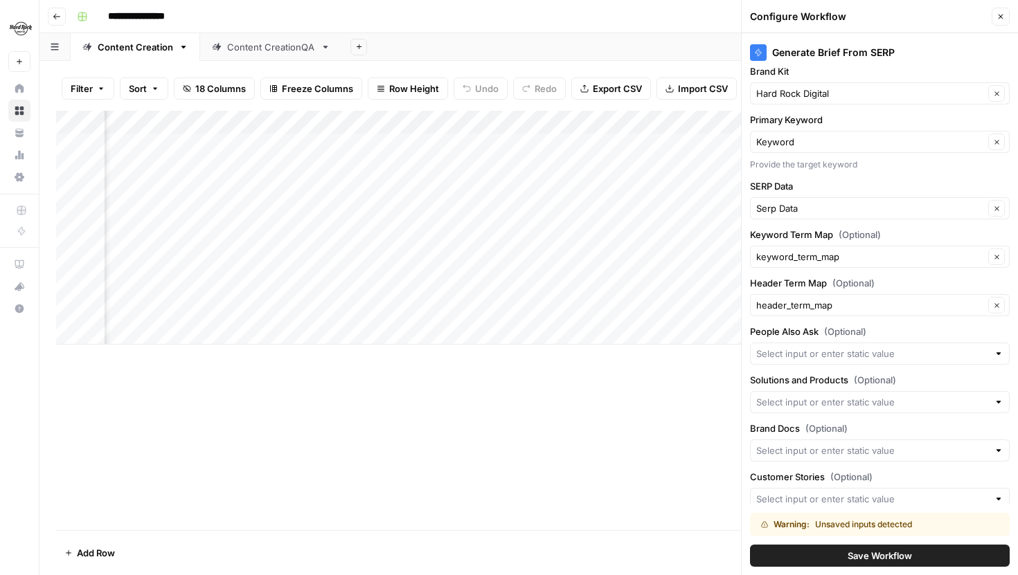
scroll to position [0, 0]
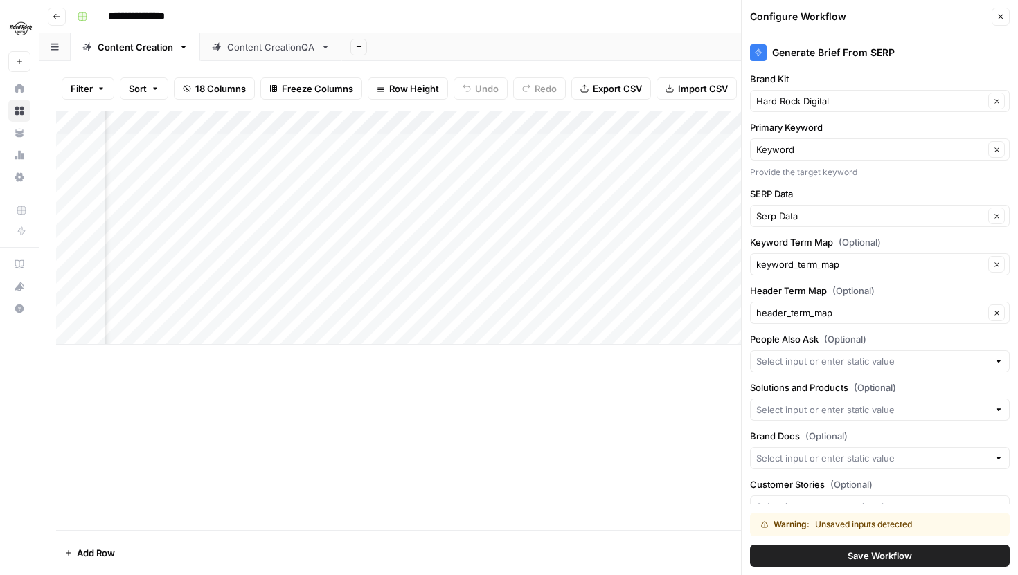
click at [844, 557] on button "Save Workflow" at bounding box center [880, 556] width 260 height 22
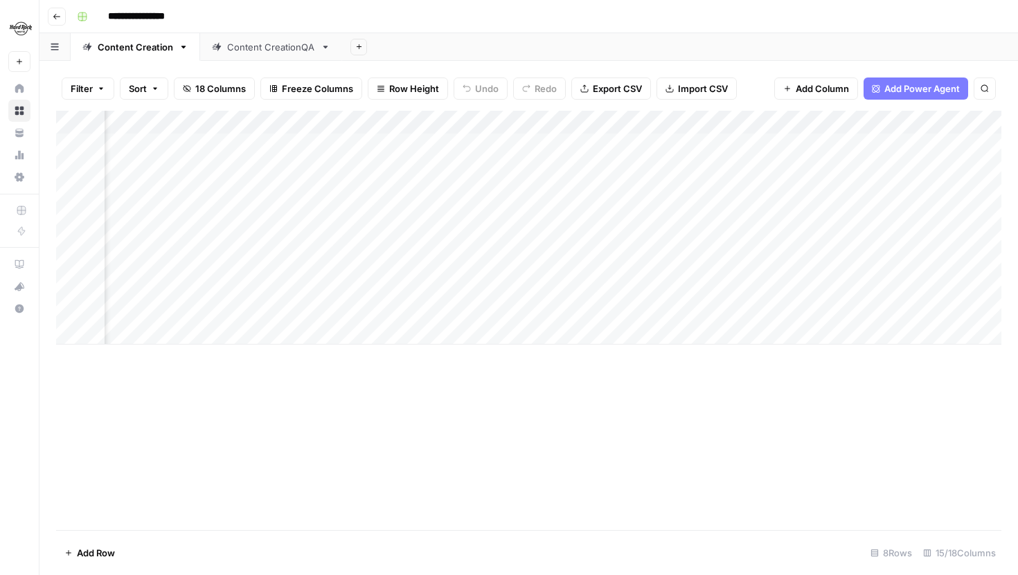
click at [733, 128] on div "Add Column" at bounding box center [528, 228] width 945 height 234
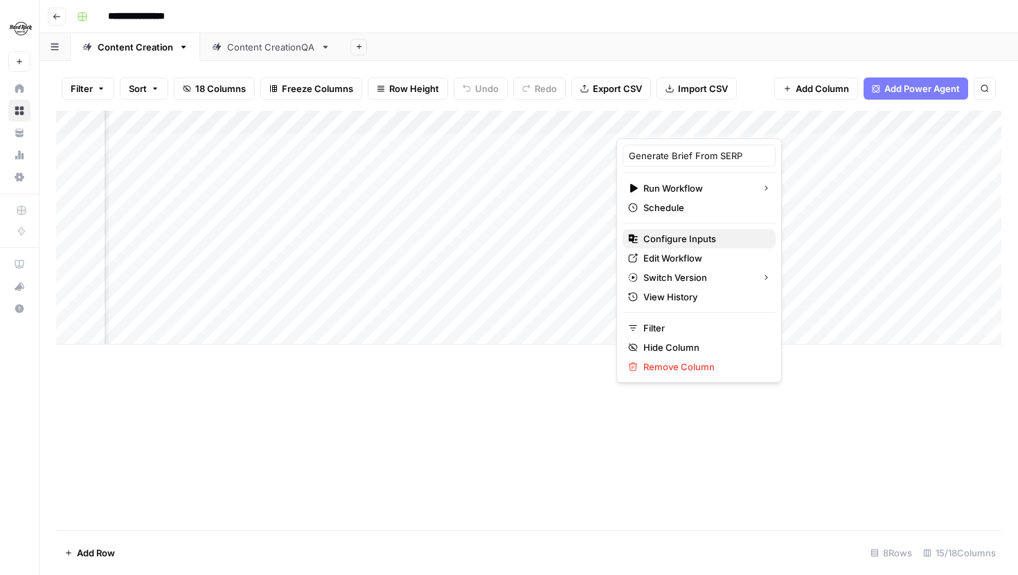
click at [679, 241] on span "Configure Inputs" at bounding box center [703, 239] width 121 height 14
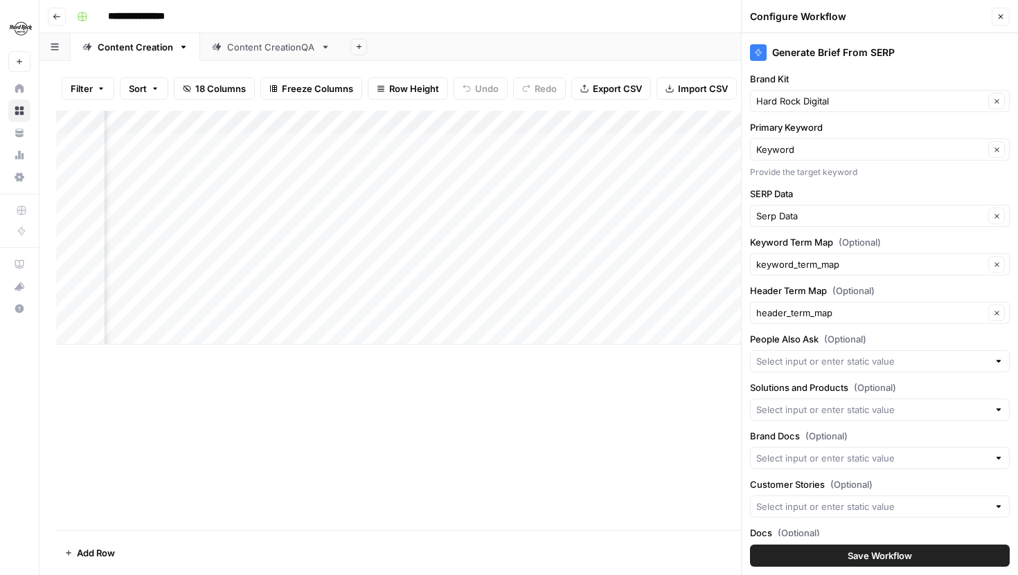
scroll to position [62, 0]
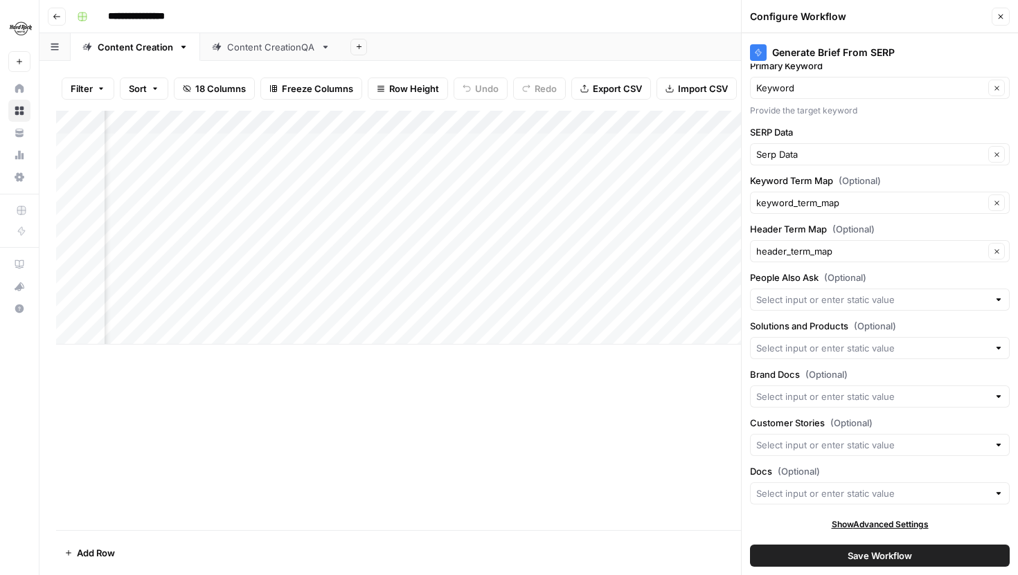
click at [1001, 17] on icon "button" at bounding box center [1001, 16] width 8 height 8
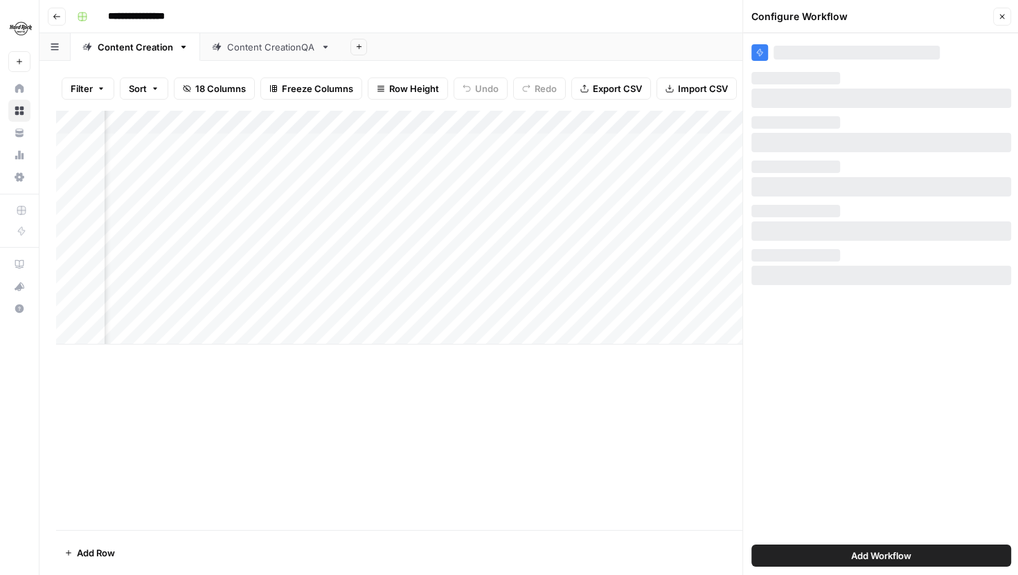
scroll to position [0, 0]
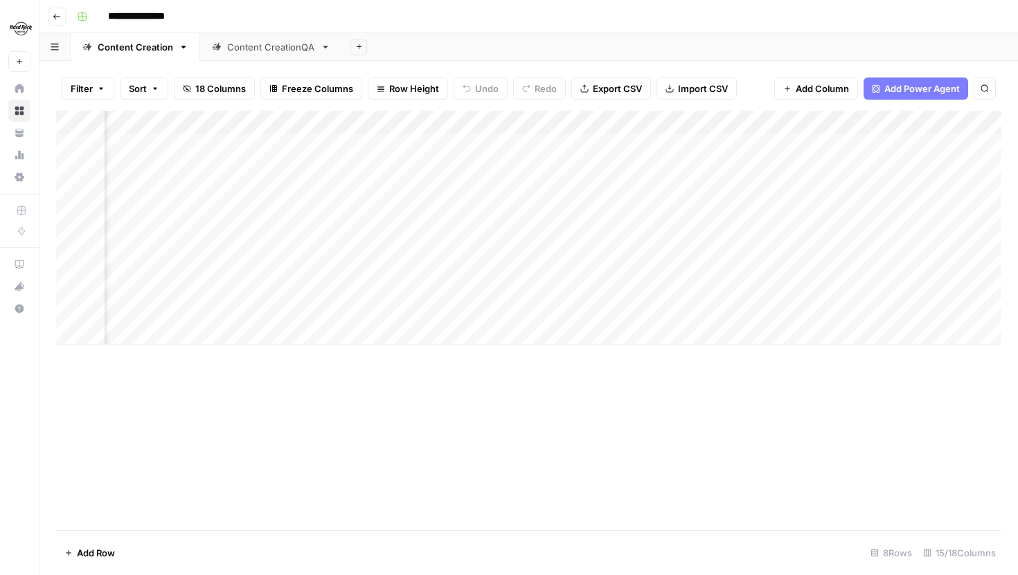
click at [756, 116] on div "Add Column" at bounding box center [528, 228] width 945 height 234
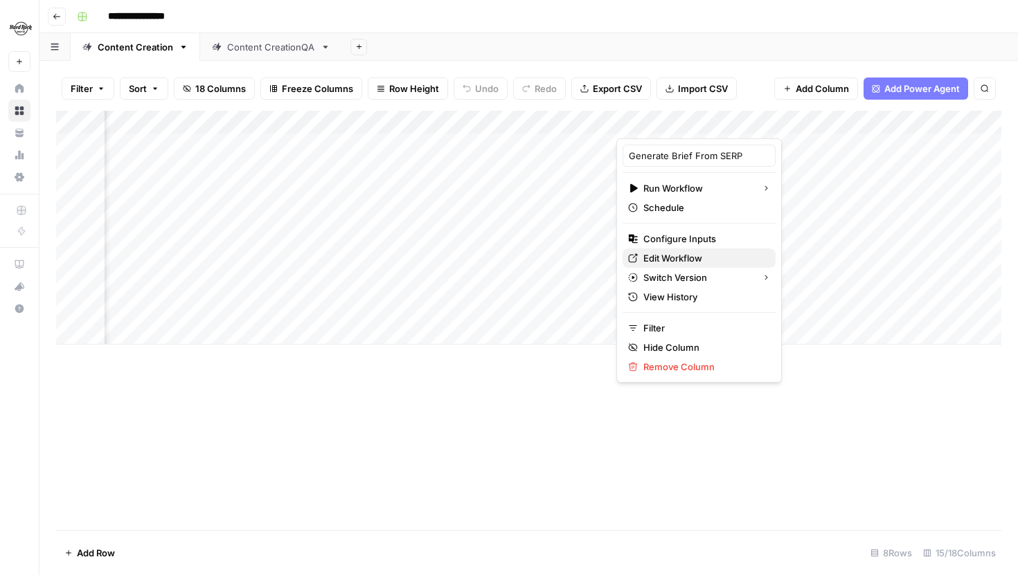
click at [639, 257] on div "Edit Workflow" at bounding box center [699, 258] width 142 height 14
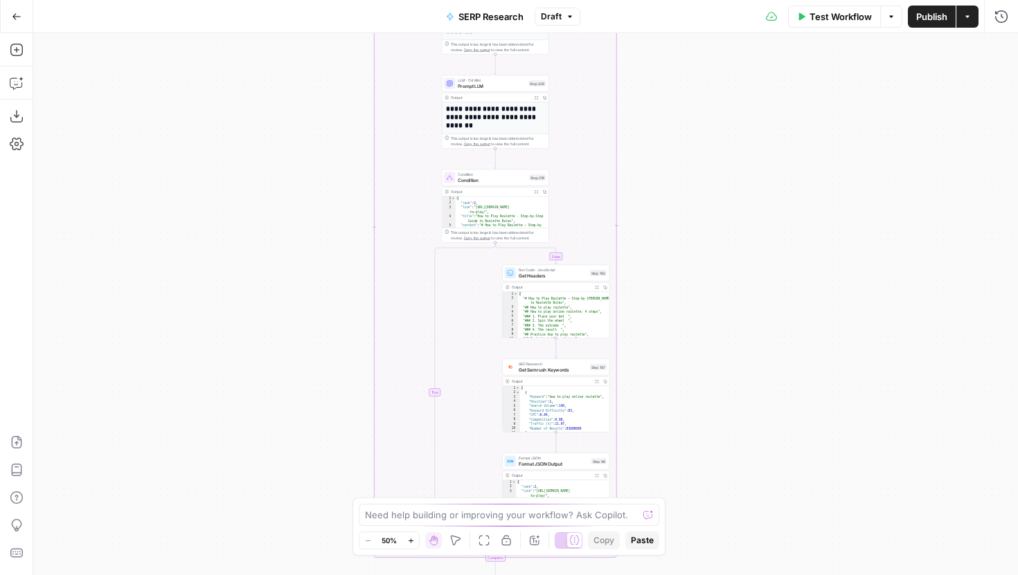
click at [310, 260] on div "true false Workflow Set Inputs Inputs Run Code · Python Get SERP Parameters Ste…" at bounding box center [525, 304] width 985 height 542
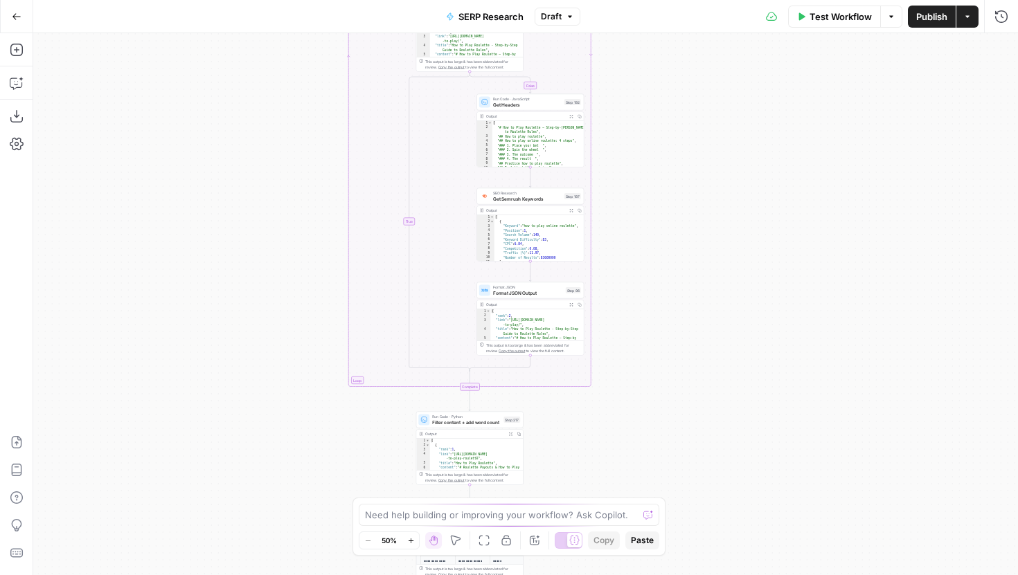
drag, startPoint x: 310, startPoint y: 425, endPoint x: 301, endPoint y: 141, distance: 284.8
click at [301, 142] on div "true false Workflow Set Inputs Inputs Run Code · Python Get SERP Parameters Ste…" at bounding box center [525, 304] width 985 height 542
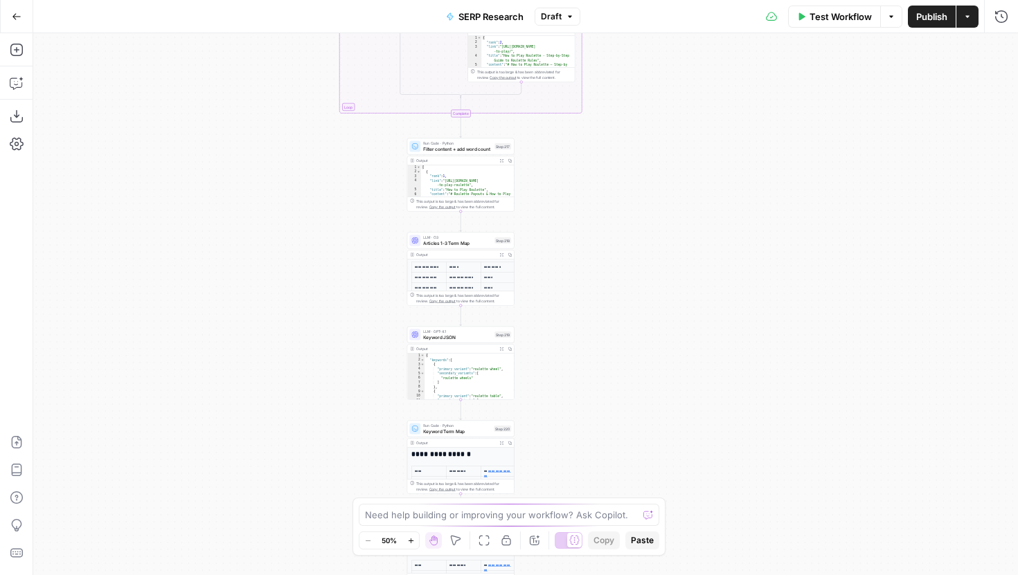
drag, startPoint x: 338, startPoint y: 327, endPoint x: 338, endPoint y: 83, distance: 243.8
click at [338, 83] on div "true false Workflow Set Inputs Inputs Run Code · Python Get SERP Parameters Ste…" at bounding box center [525, 304] width 985 height 542
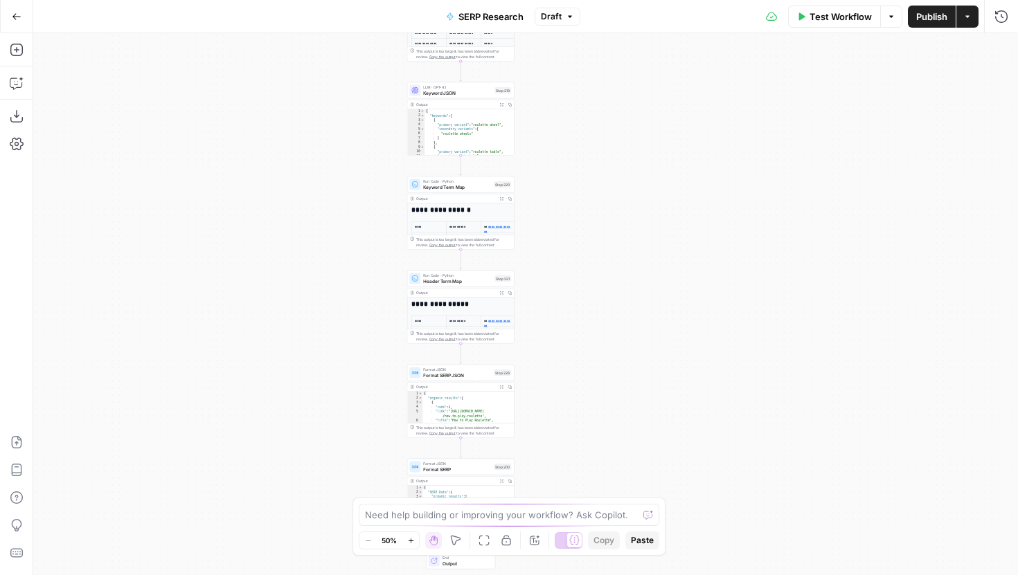
drag, startPoint x: 359, startPoint y: 463, endPoint x: 360, endPoint y: 252, distance: 211.2
click at [360, 252] on div "true false Workflow Set Inputs Inputs Run Code · Python Get SERP Parameters Ste…" at bounding box center [525, 304] width 985 height 542
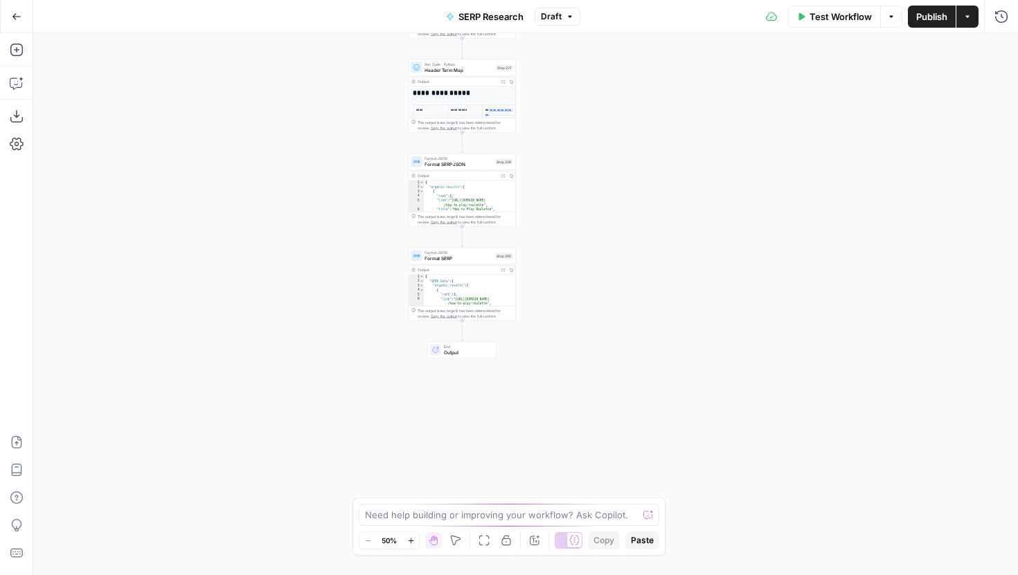
click at [410, 533] on button "Zoom In" at bounding box center [410, 541] width 17 height 17
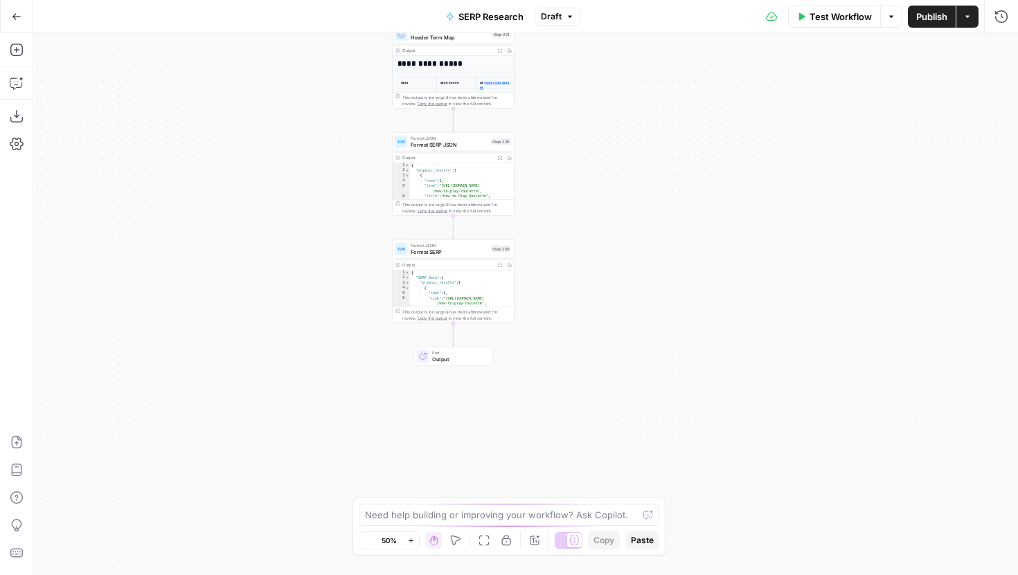
click at [410, 533] on button "Zoom In" at bounding box center [410, 541] width 17 height 17
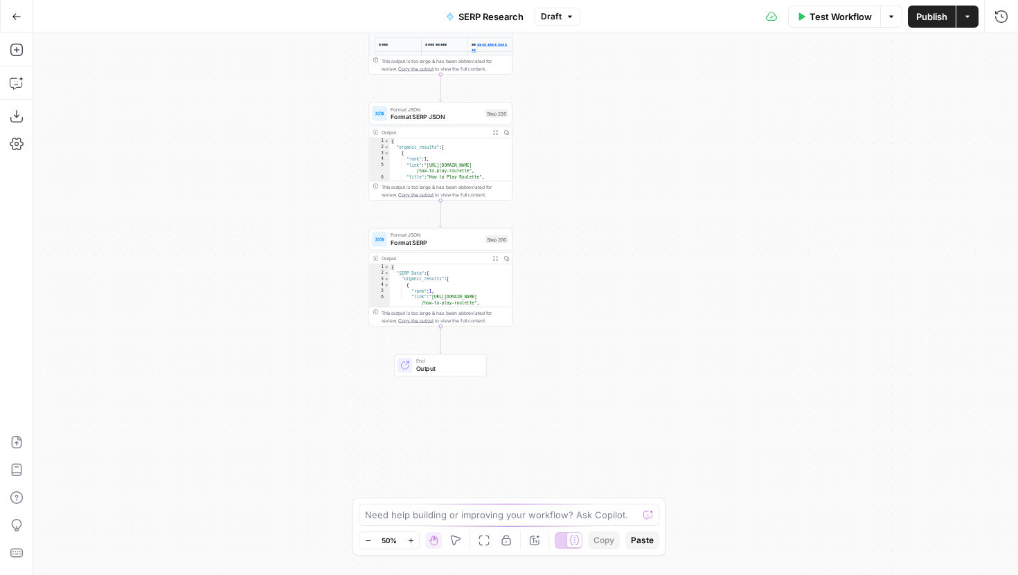
click at [410, 533] on button "Zoom In" at bounding box center [410, 541] width 17 height 17
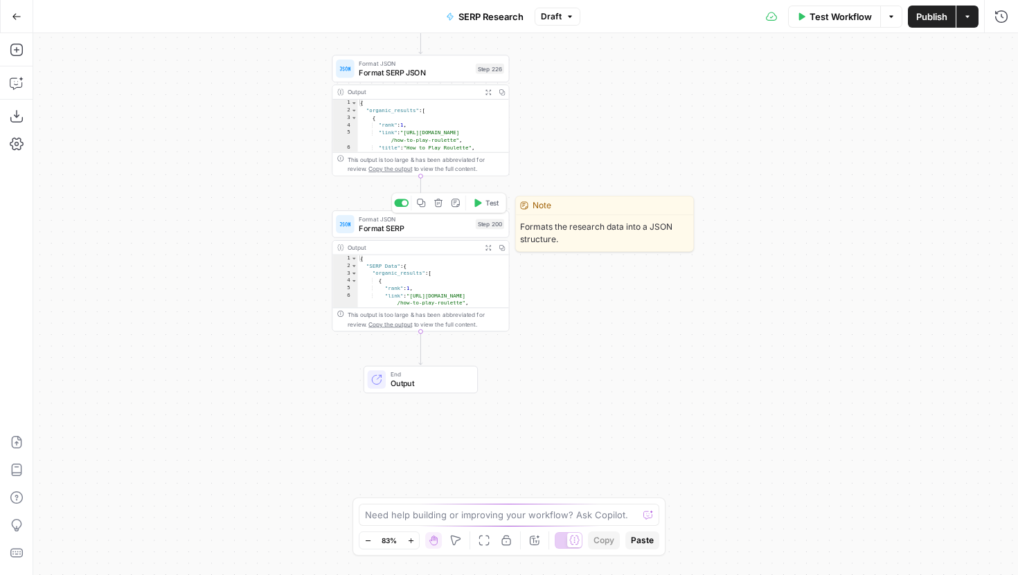
click at [398, 226] on span "Format SERP" at bounding box center [415, 228] width 112 height 12
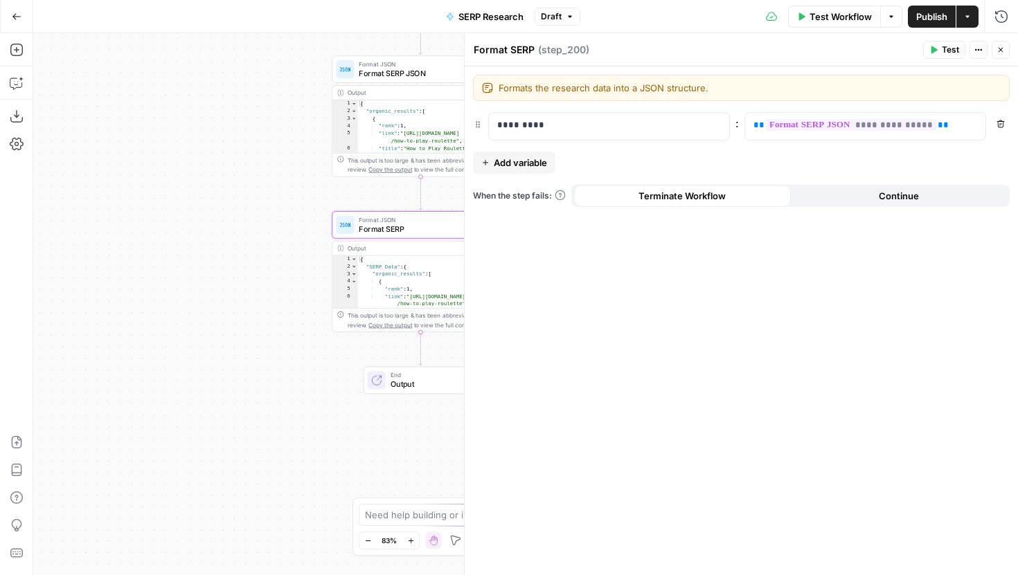
click at [123, 328] on div "false true Workflow Set Inputs Inputs Run Code · Python Get SERP Parameters Ste…" at bounding box center [525, 304] width 985 height 542
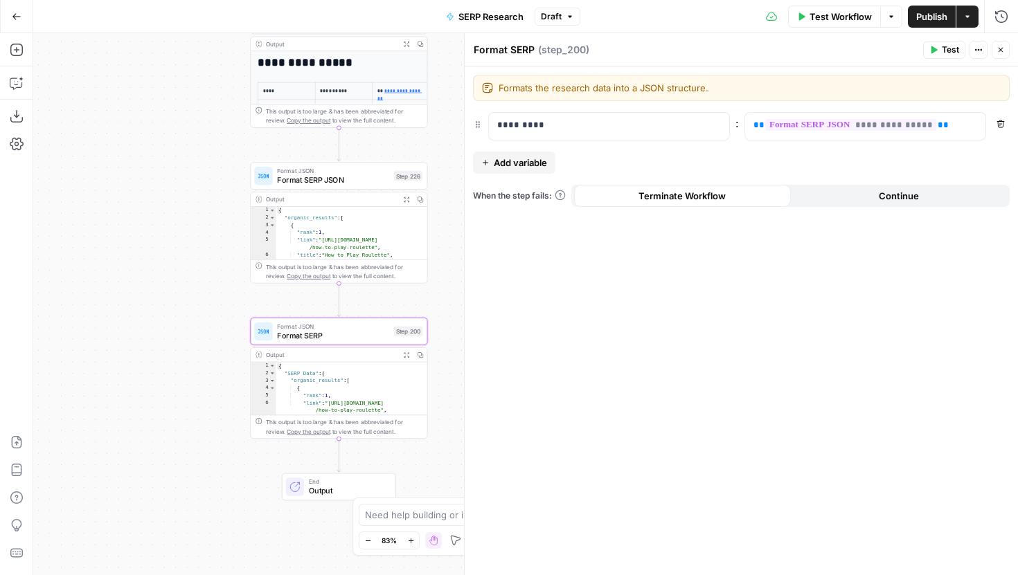
drag, startPoint x: 286, startPoint y: 147, endPoint x: 137, endPoint y: 331, distance: 236.9
click at [137, 331] on div "false true Workflow Set Inputs Inputs Run Code · Python Get SERP Parameters Ste…" at bounding box center [525, 304] width 985 height 542
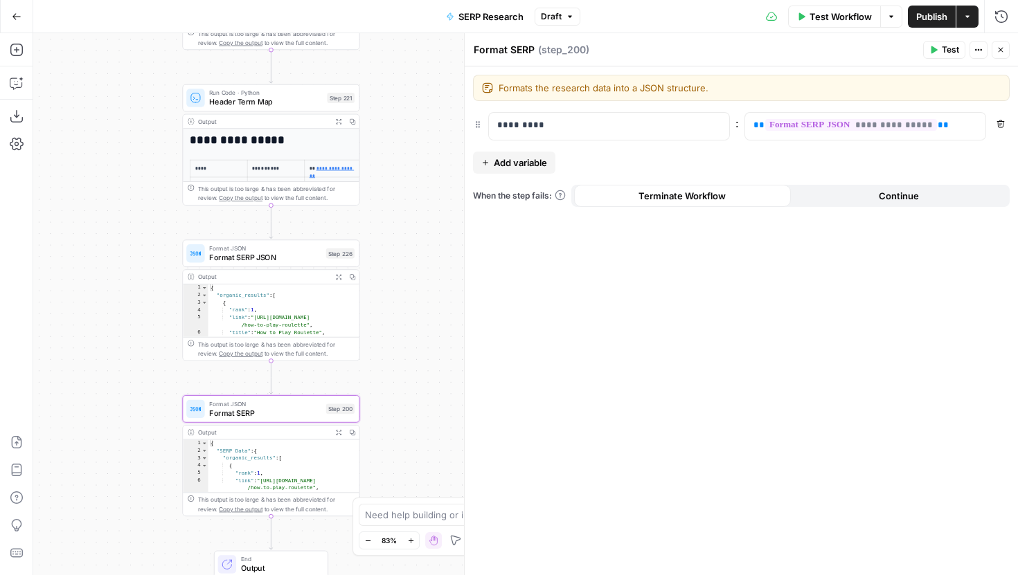
click at [208, 258] on div "Format JSON Format SERP JSON Step 226 Copy step Delete step Add Note Test" at bounding box center [270, 253] width 168 height 19
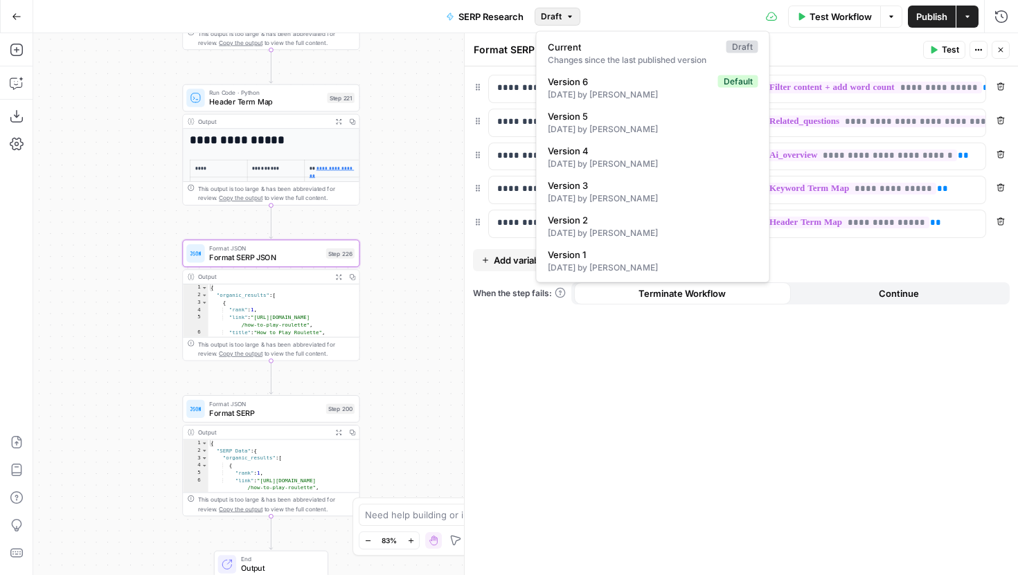
click at [566, 24] on button "Draft" at bounding box center [558, 17] width 46 height 18
click at [640, 259] on span "Version 1" at bounding box center [650, 255] width 205 height 14
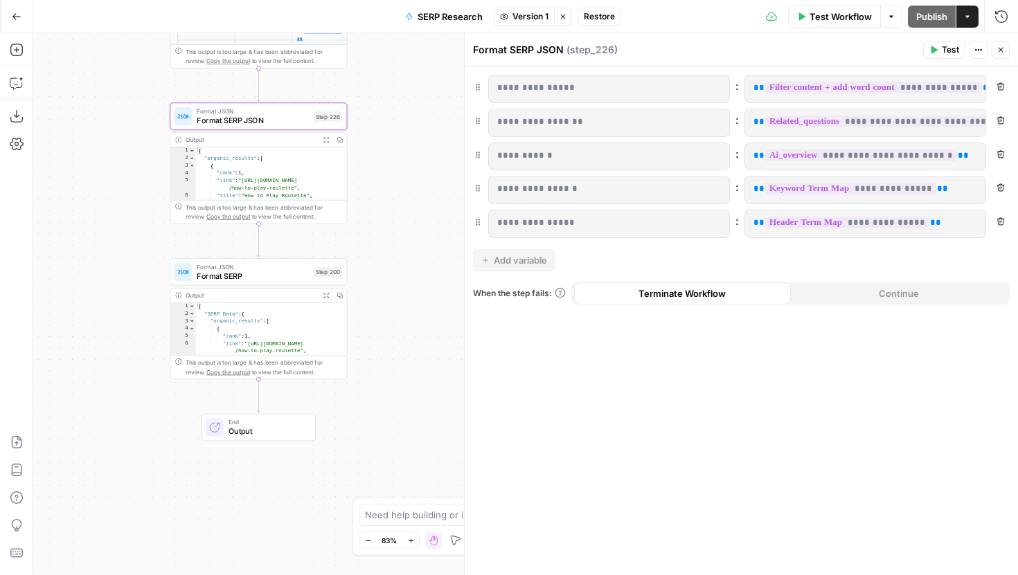
drag, startPoint x: 429, startPoint y: 353, endPoint x: 416, endPoint y: 215, distance: 137.8
click at [416, 215] on div "false true Workflow Set Inputs Inputs Run Code · Python Get SERP Parameters Ste…" at bounding box center [525, 304] width 985 height 542
click at [274, 287] on div "Format JSON Format SERP Step 200 Output Expand Output Copy 1 2 3 4 5 6 7 8 { "S…" at bounding box center [257, 318] width 177 height 121
click at [264, 123] on span "Format SERP JSON" at bounding box center [252, 121] width 112 height 12
click at [246, 271] on span "Format SERP" at bounding box center [252, 276] width 112 height 12
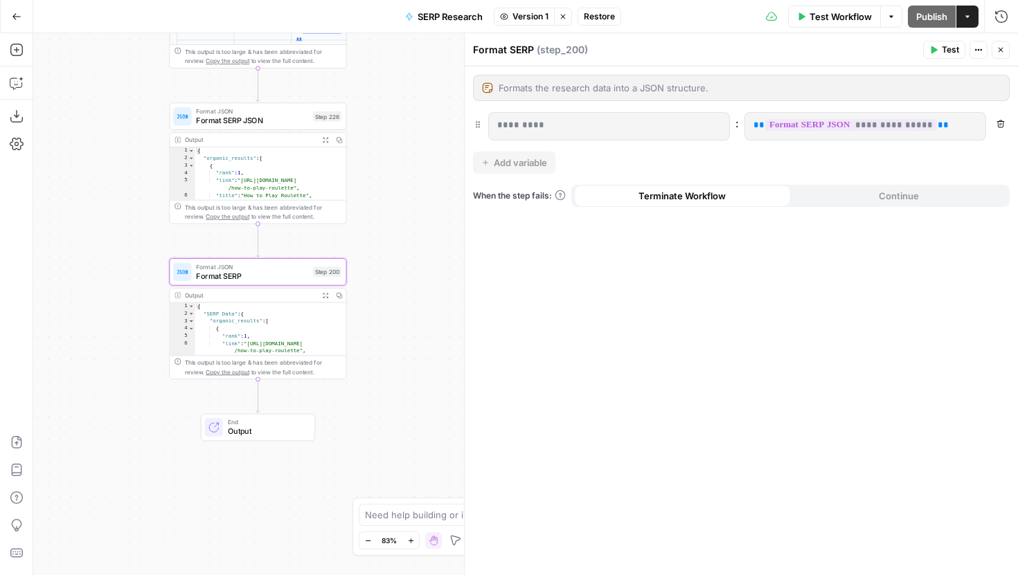
click at [221, 115] on span "Format SERP JSON" at bounding box center [252, 121] width 112 height 12
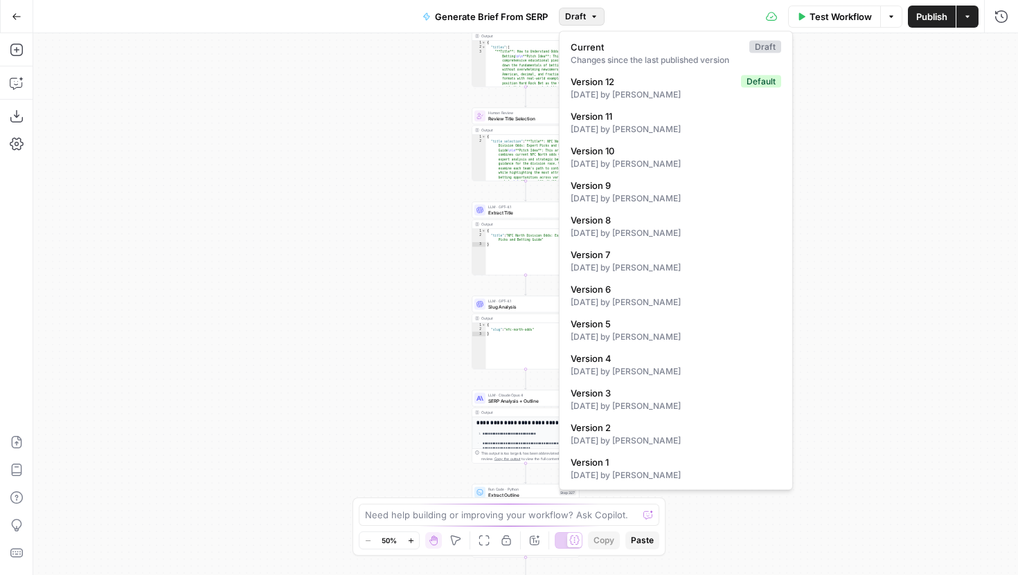
click at [573, 21] on span "Draft" at bounding box center [575, 16] width 21 height 12
click at [675, 402] on div "10 days ago by Joel Fazecas" at bounding box center [676, 406] width 211 height 12
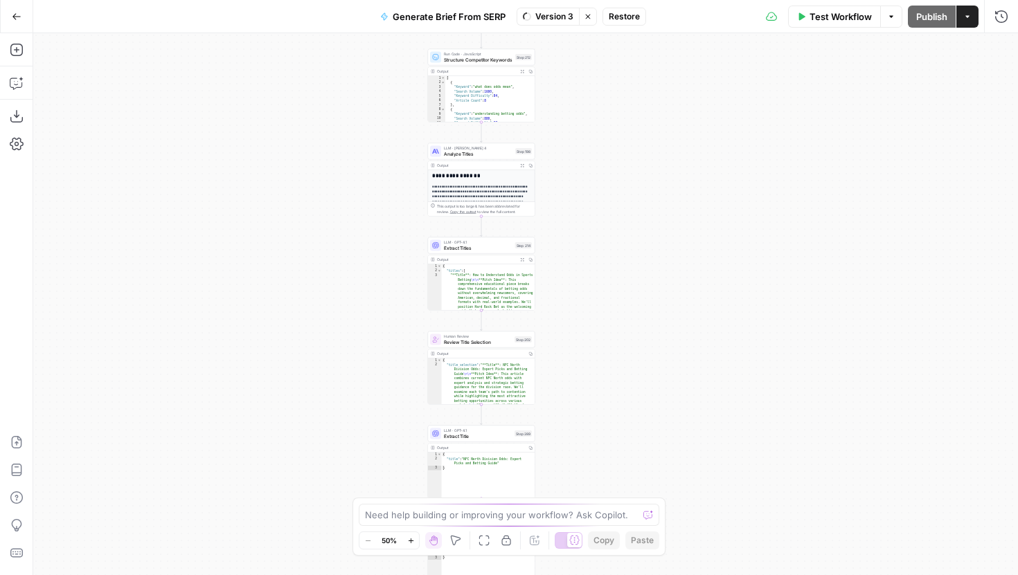
drag, startPoint x: 675, startPoint y: 163, endPoint x: 623, endPoint y: 414, distance: 256.7
click at [623, 414] on div "Workflow Set Inputs Inputs Run Code · JavaScript Structure Competitor Keywords …" at bounding box center [525, 304] width 985 height 542
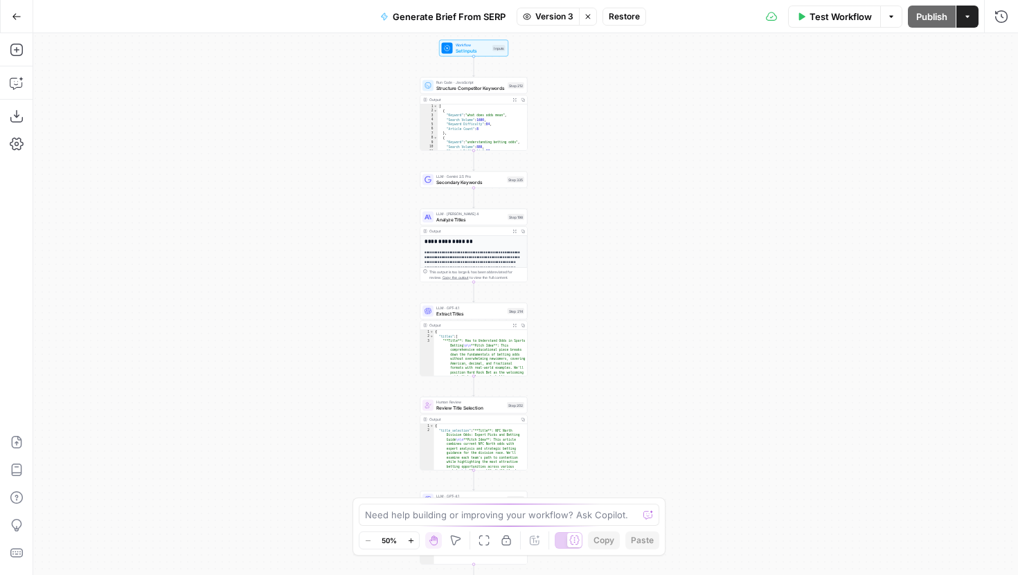
drag, startPoint x: 604, startPoint y: 200, endPoint x: 604, endPoint y: 391, distance: 191.1
click at [604, 391] on div "Workflow Set Inputs Inputs Run Code · JavaScript Structure Competitor Keywords …" at bounding box center [525, 304] width 985 height 542
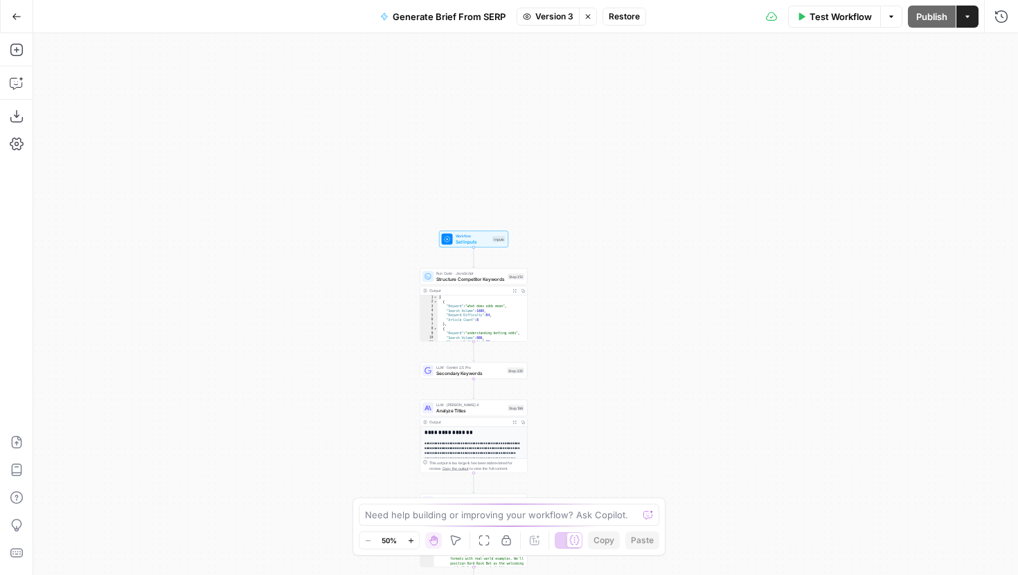
click at [483, 236] on span "Workflow" at bounding box center [473, 236] width 35 height 6
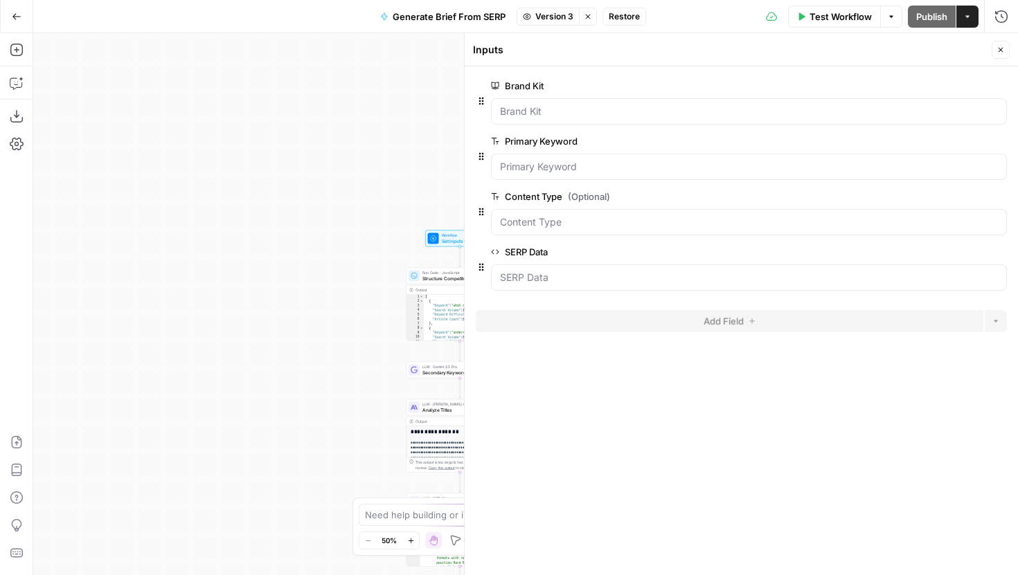
drag, startPoint x: 381, startPoint y: 193, endPoint x: 290, endPoint y: 193, distance: 90.7
click at [290, 193] on div "Workflow Set Inputs Inputs Run Code · JavaScript Structure Competitor Keywords …" at bounding box center [525, 304] width 985 height 542
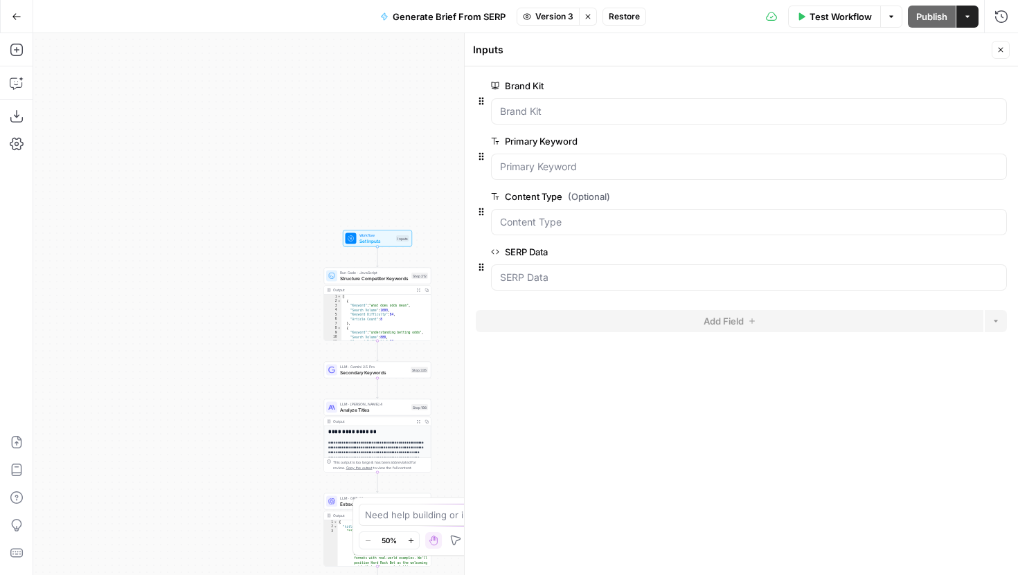
click at [537, 14] on span "Version 3" at bounding box center [554, 16] width 38 height 12
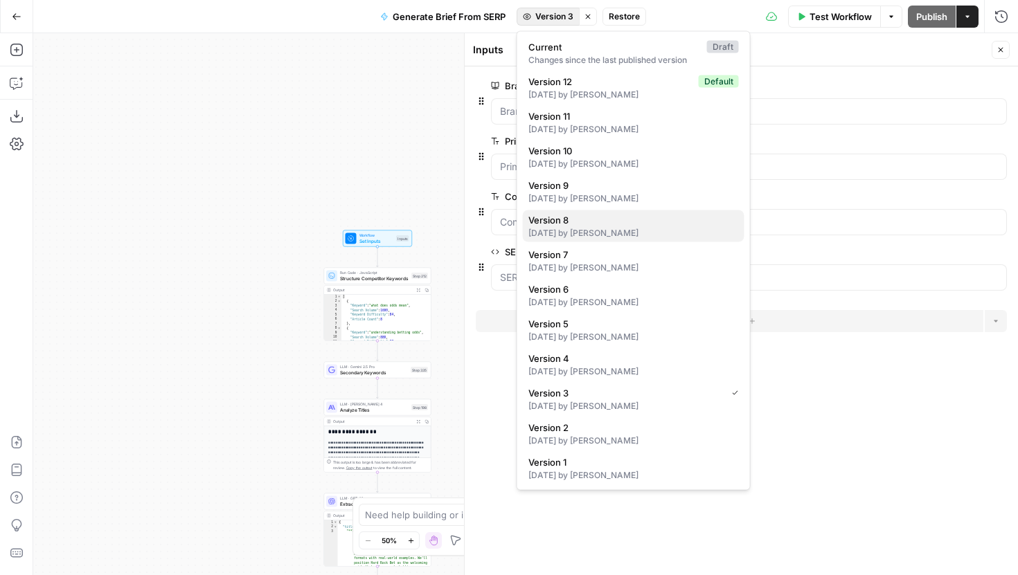
click at [650, 228] on div "6 days ago by Sarah Durkin" at bounding box center [633, 233] width 211 height 12
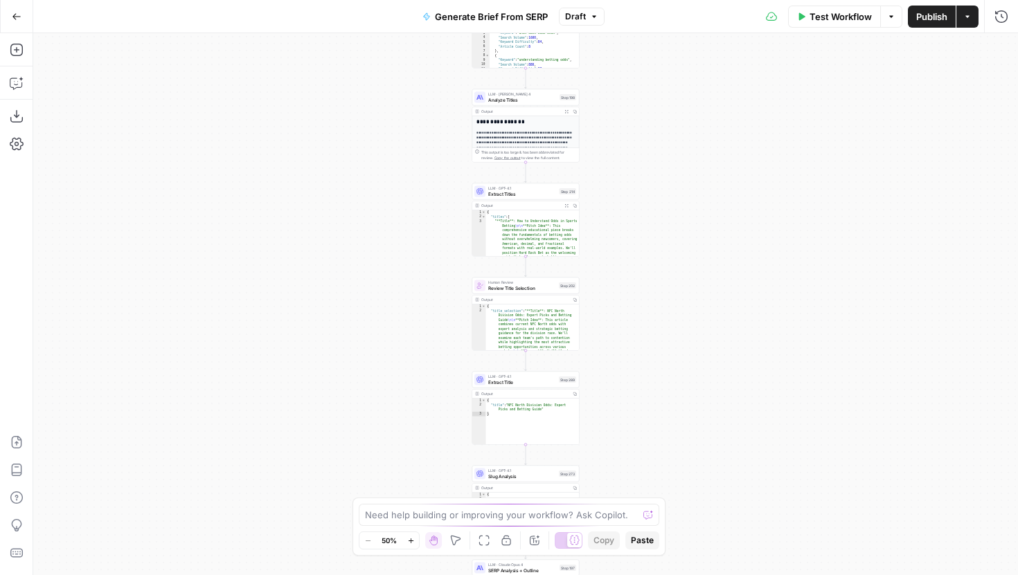
drag, startPoint x: 634, startPoint y: 198, endPoint x: 634, endPoint y: 415, distance: 216.8
click at [634, 410] on div "Workflow Set Inputs Inputs Run Code · JavaScript Structure Competitor Keywords …" at bounding box center [525, 304] width 985 height 542
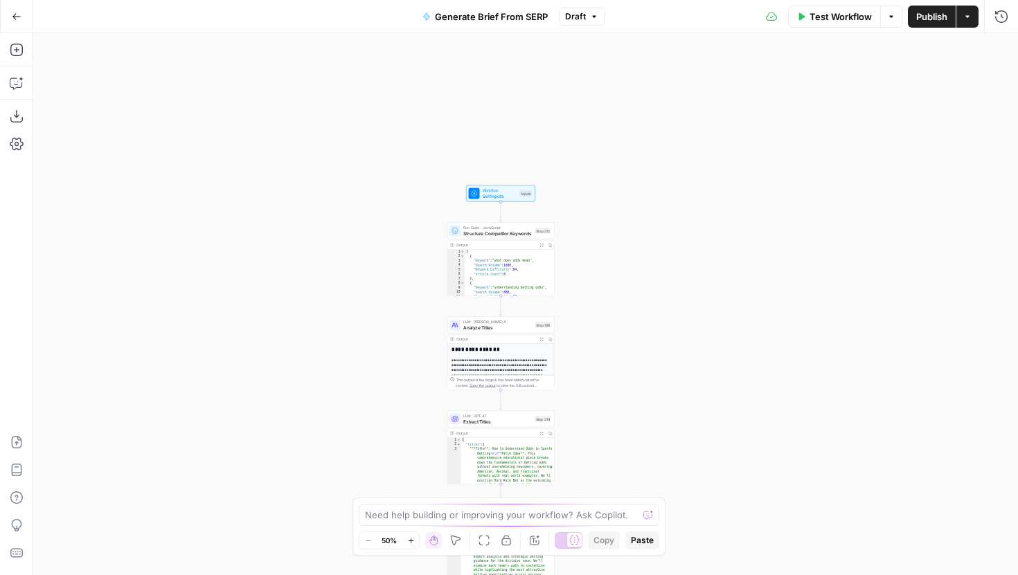
drag, startPoint x: 673, startPoint y: 179, endPoint x: 646, endPoint y: 362, distance: 185.5
click at [646, 362] on div "Workflow Set Inputs Inputs Run Code · JavaScript Structure Competitor Keywords …" at bounding box center [525, 304] width 985 height 542
click at [415, 538] on button "Zoom In" at bounding box center [410, 541] width 17 height 17
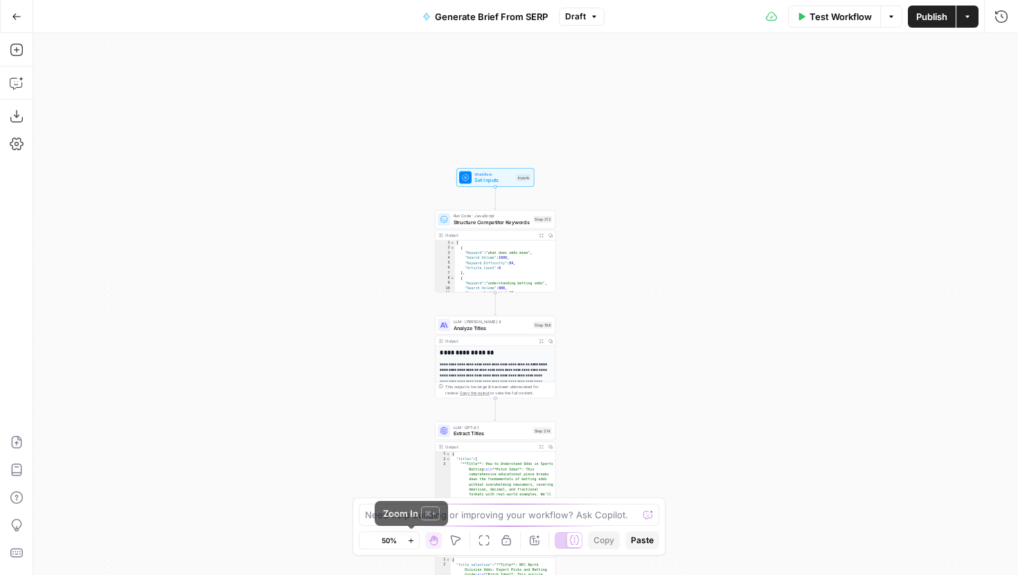
click at [415, 538] on button "Zoom In" at bounding box center [410, 541] width 17 height 17
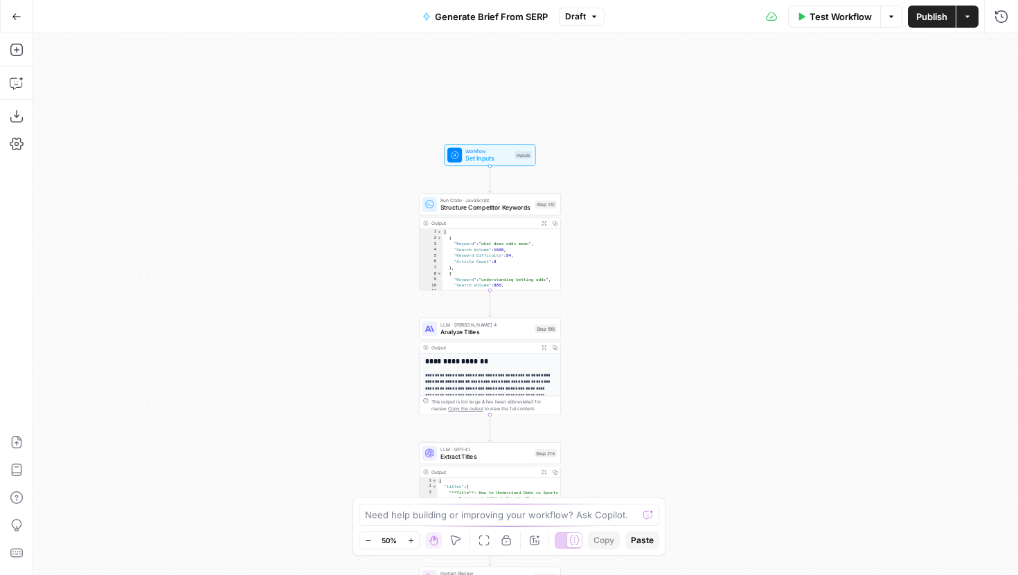
click at [415, 538] on button "Zoom In" at bounding box center [410, 541] width 17 height 17
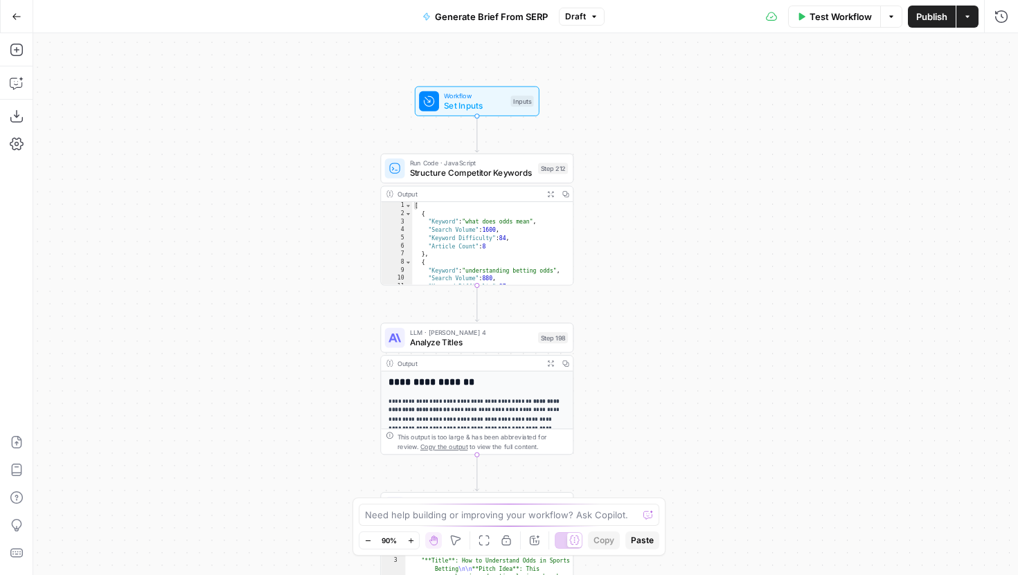
click at [515, 339] on span "Analyze Titles" at bounding box center [471, 342] width 123 height 12
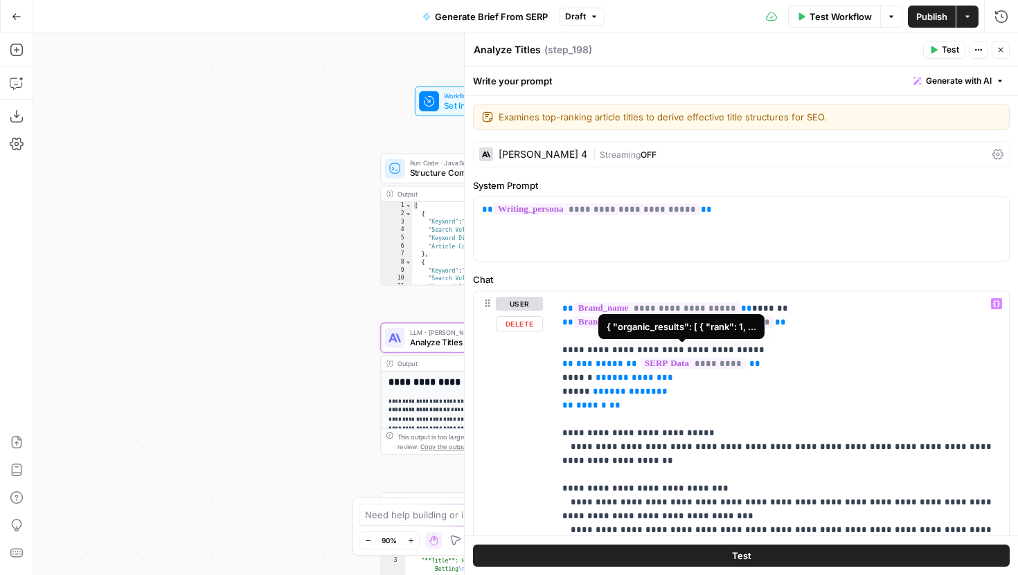
scroll to position [35, 0]
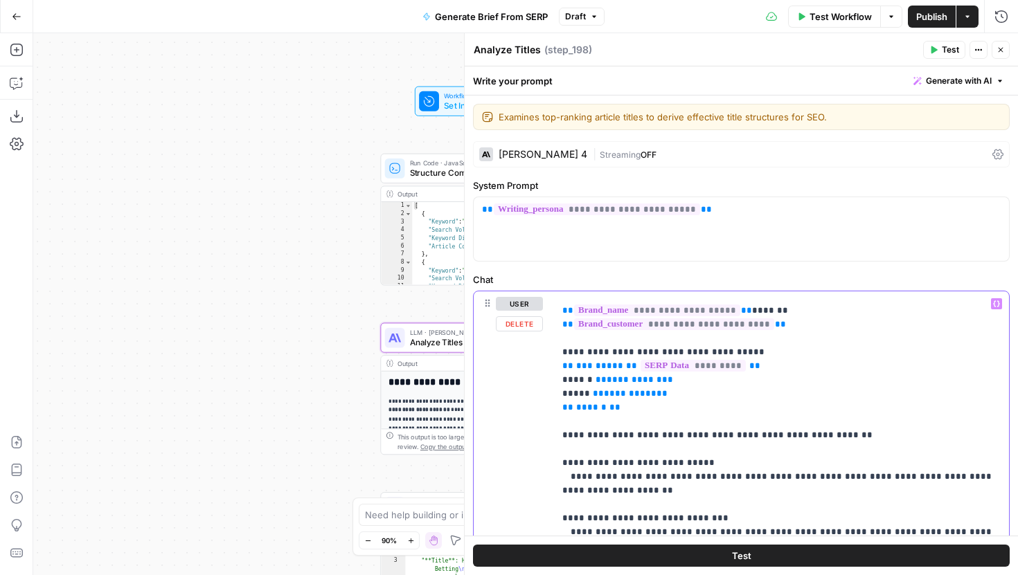
drag, startPoint x: 879, startPoint y: 421, endPoint x: 706, endPoint y: 426, distance: 172.5
drag, startPoint x: 755, startPoint y: 423, endPoint x: 549, endPoint y: 423, distance: 205.7
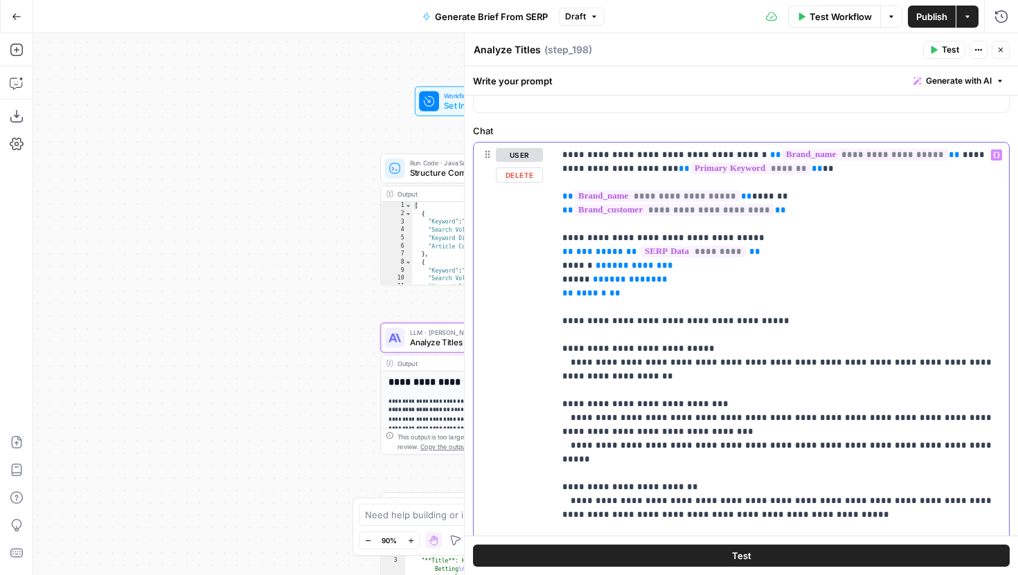
scroll to position [148, 0]
click at [701, 267] on p "**********" at bounding box center [781, 550] width 438 height 803
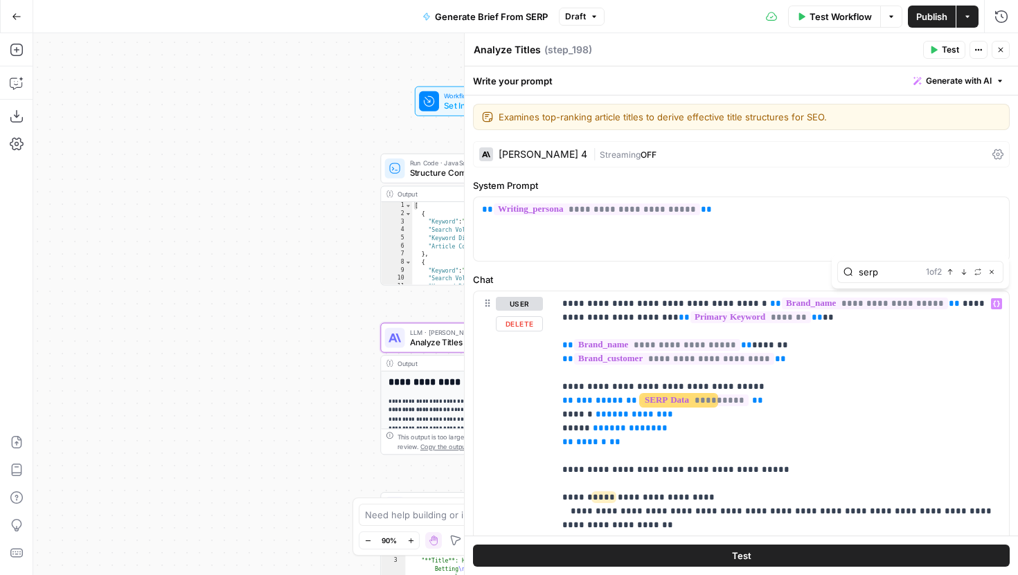
type input "serp"
click at [966, 273] on icon "button" at bounding box center [964, 272] width 7 height 7
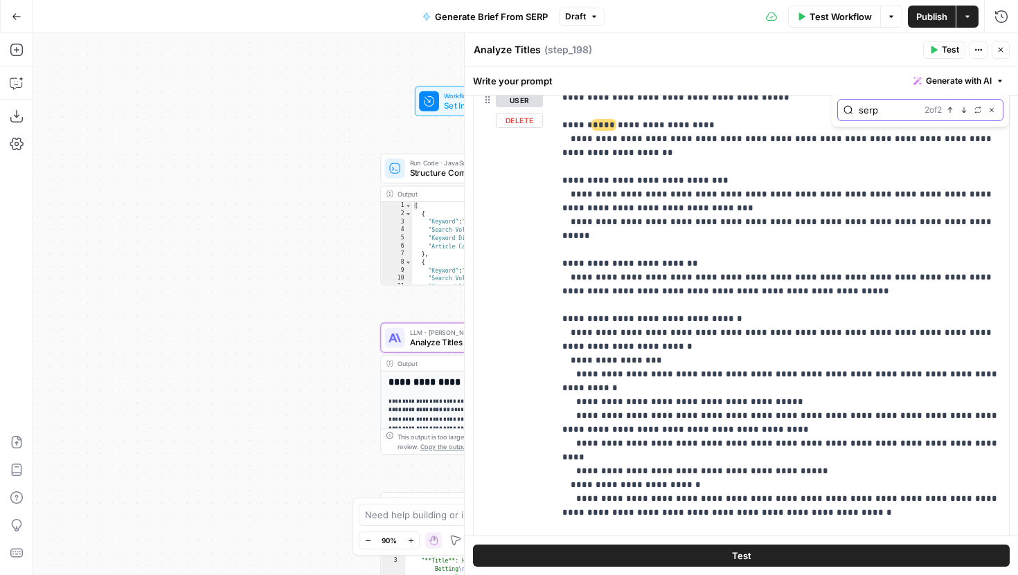
scroll to position [173, 0]
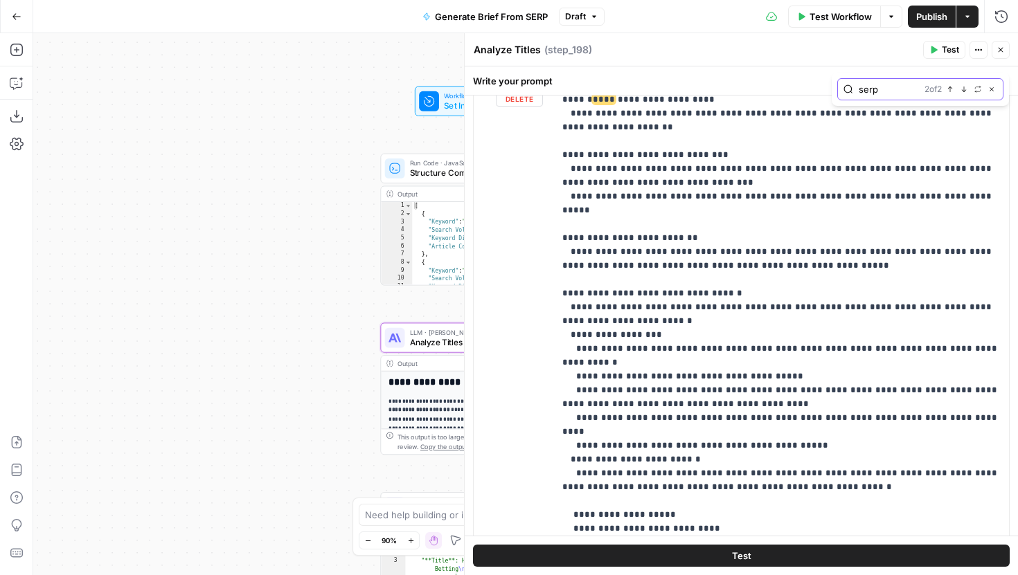
click at [964, 91] on icon "button" at bounding box center [964, 89] width 5 height 6
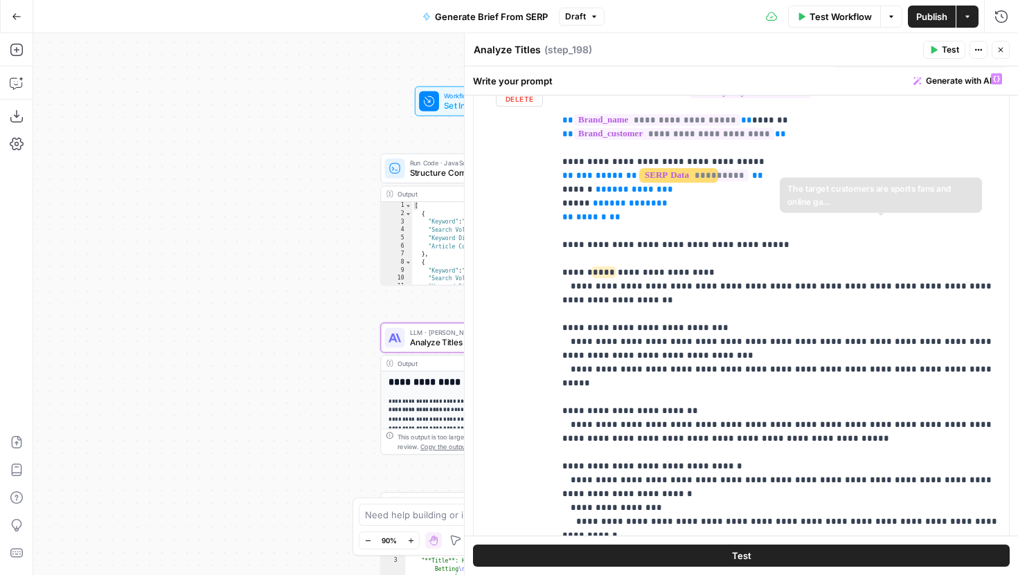
scroll to position [0, 0]
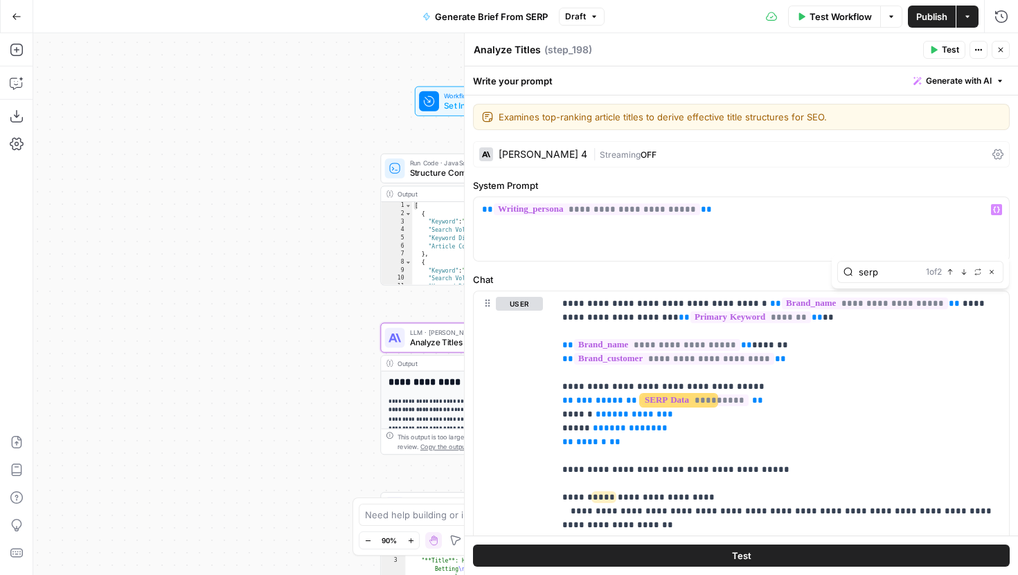
click at [757, 267] on div "**********" at bounding box center [741, 513] width 553 height 835
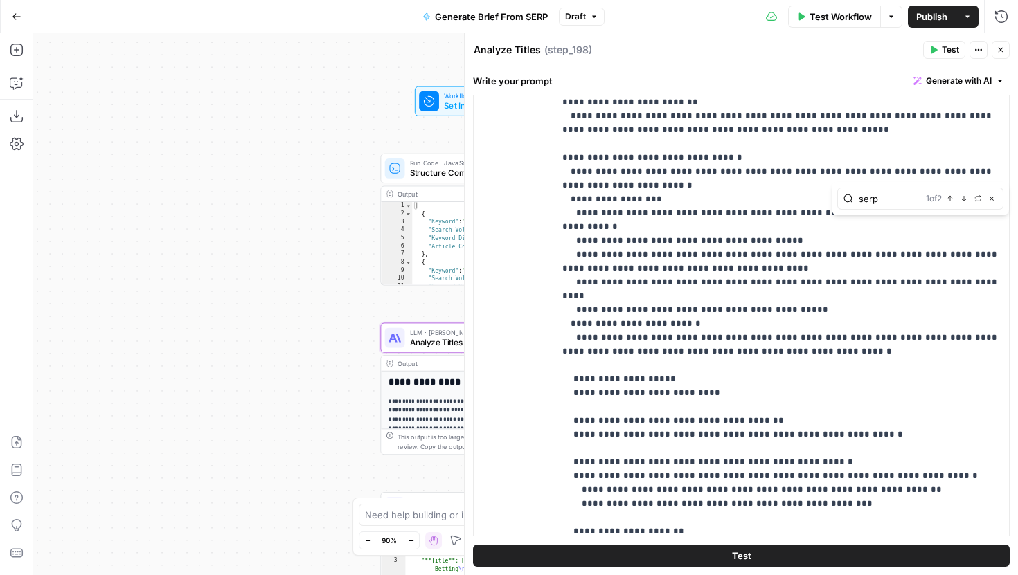
scroll to position [393, 0]
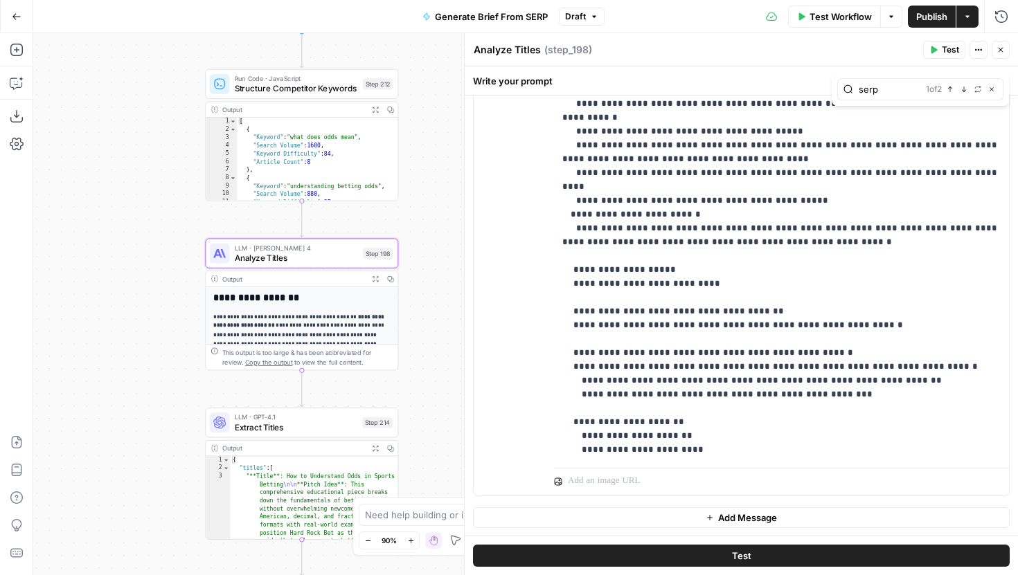
drag, startPoint x: 331, startPoint y: 300, endPoint x: 156, endPoint y: 215, distance: 194.5
click at [156, 215] on div "Workflow Set Inputs Inputs Run Code · JavaScript Structure Competitor Keywords …" at bounding box center [525, 304] width 985 height 542
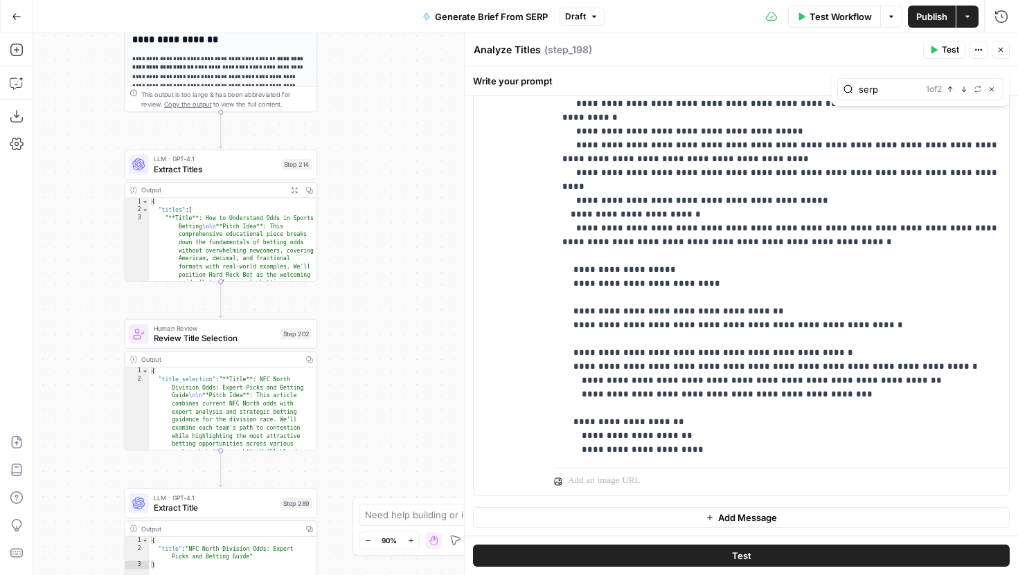
drag, startPoint x: 193, startPoint y: 389, endPoint x: 112, endPoint y: 130, distance: 270.7
click at [112, 130] on div "Workflow Set Inputs Inputs Run Code · JavaScript Structure Competitor Keywords …" at bounding box center [525, 304] width 985 height 542
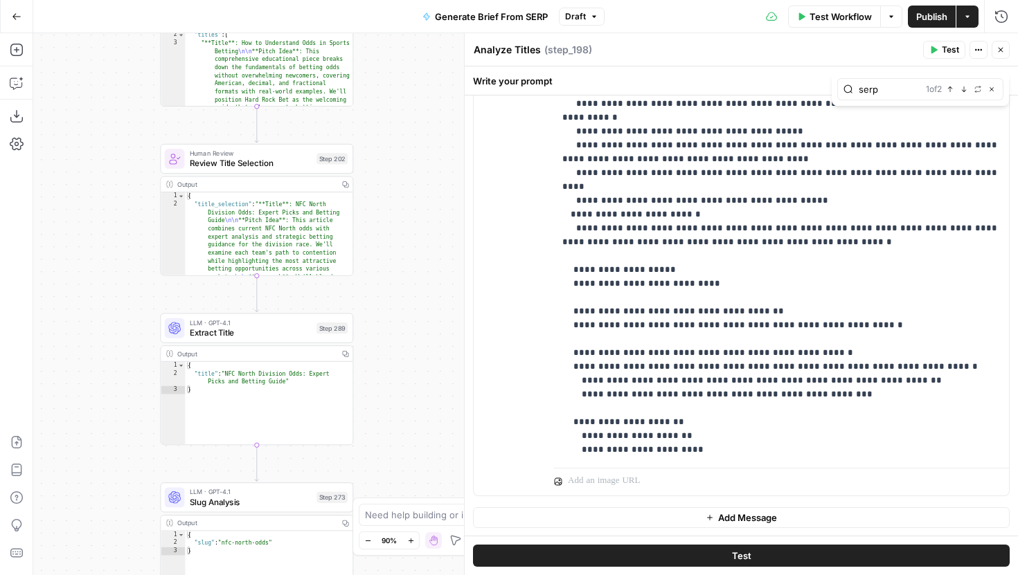
drag, startPoint x: 103, startPoint y: 364, endPoint x: 139, endPoint y: 185, distance: 182.3
click at [139, 185] on div "Workflow Set Inputs Inputs Run Code · JavaScript Structure Competitor Keywords …" at bounding box center [525, 304] width 985 height 542
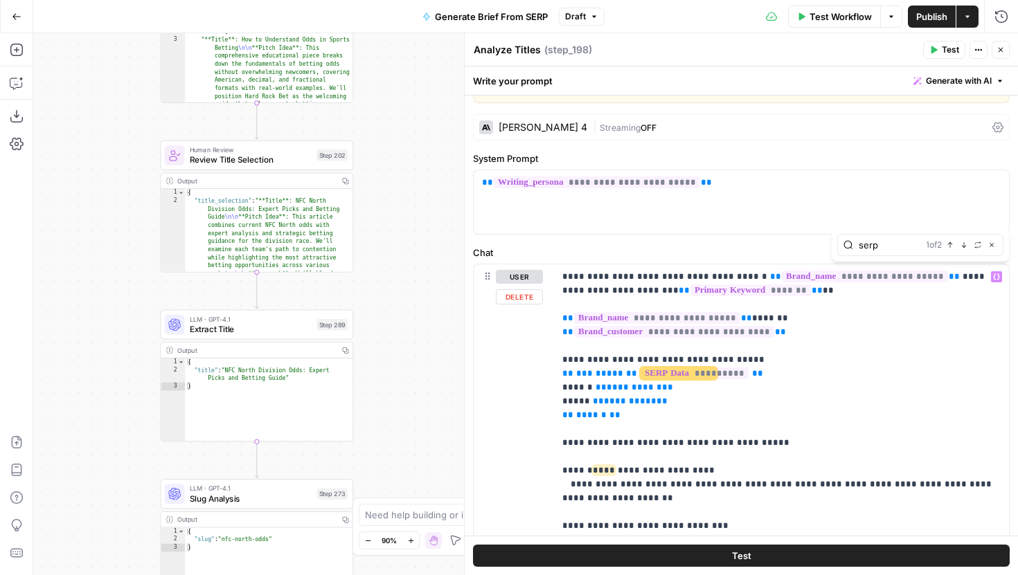
scroll to position [51, 0]
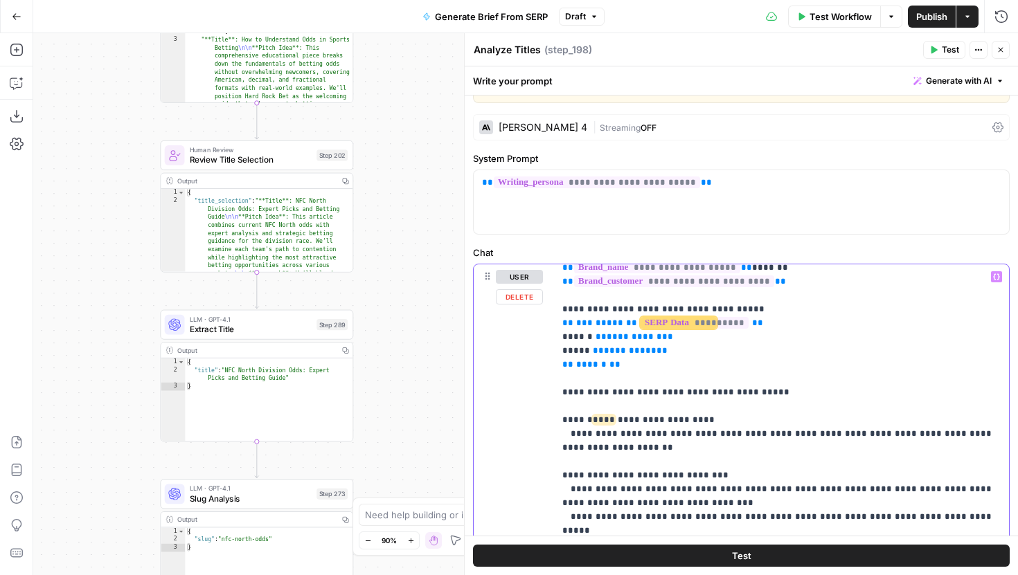
drag, startPoint x: 804, startPoint y: 383, endPoint x: 531, endPoint y: 379, distance: 272.9
click at [531, 379] on div "**********" at bounding box center [741, 563] width 535 height 597
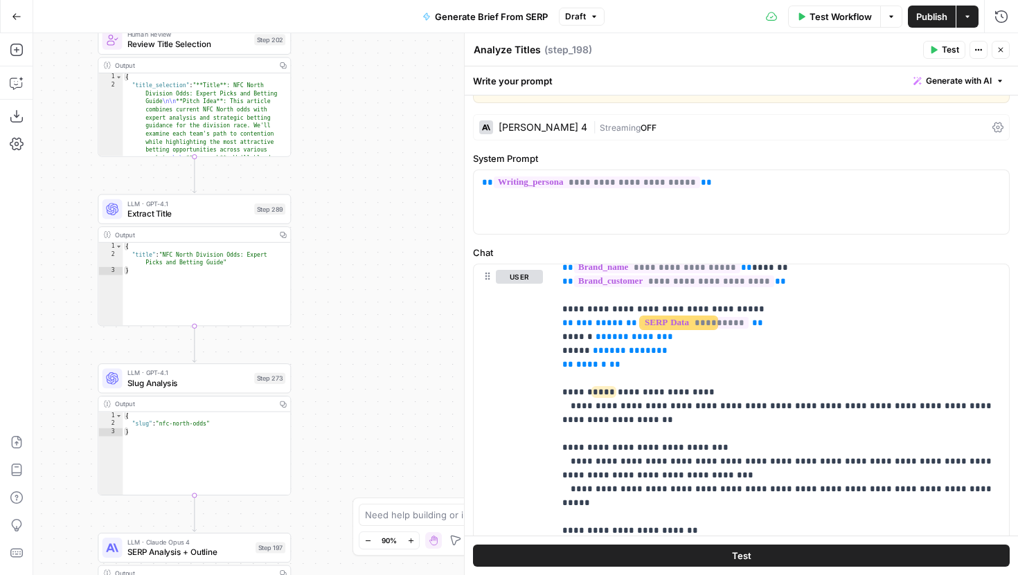
drag, startPoint x: 422, startPoint y: 413, endPoint x: 360, endPoint y: 287, distance: 140.6
click at [360, 287] on div "Workflow Set Inputs Inputs Run Code · JavaScript Structure Competitor Keywords …" at bounding box center [525, 304] width 985 height 542
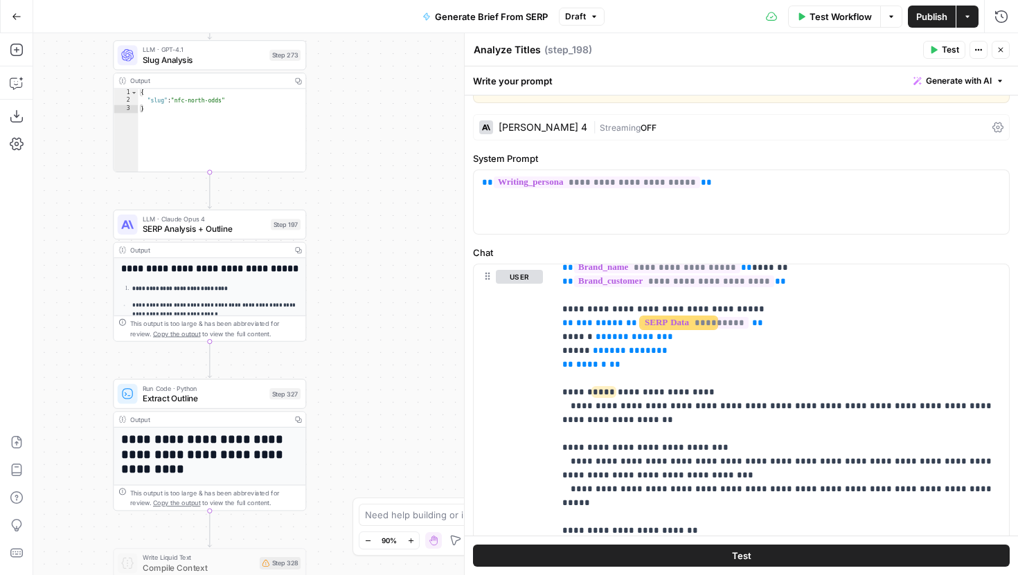
drag, startPoint x: 368, startPoint y: 378, endPoint x: 383, endPoint y: 66, distance: 312.7
click at [383, 66] on div "Workflow Set Inputs Inputs Run Code · JavaScript Structure Competitor Keywords …" at bounding box center [525, 304] width 985 height 542
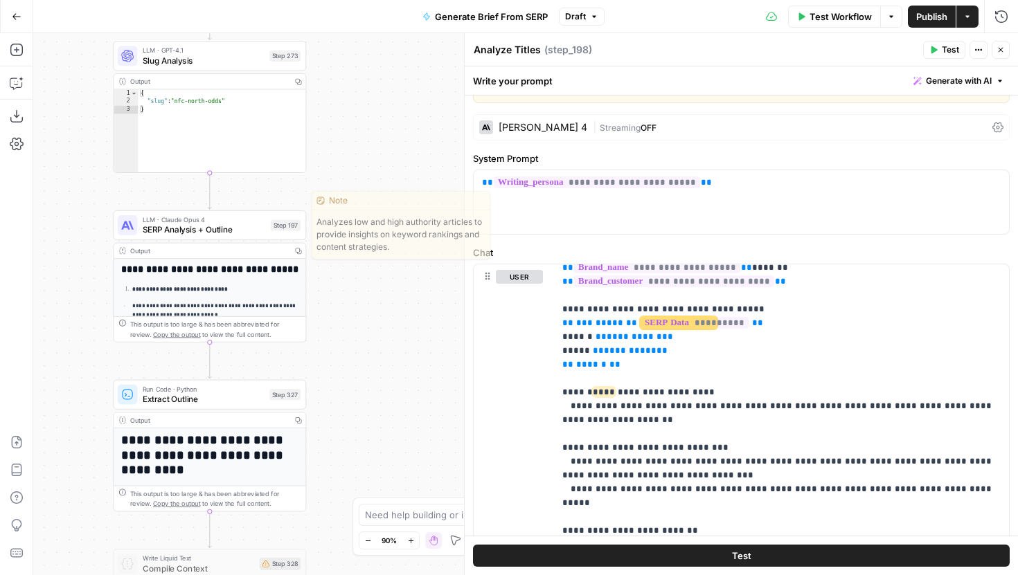
click at [262, 228] on span "SERP Analysis + Outline" at bounding box center [204, 230] width 123 height 12
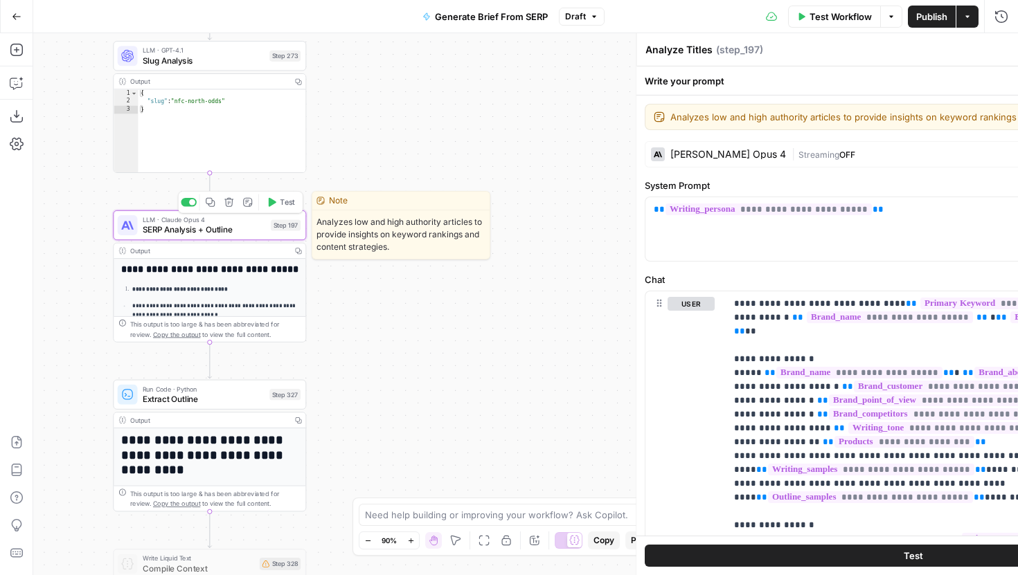
type textarea "SERP Analysis + Outline"
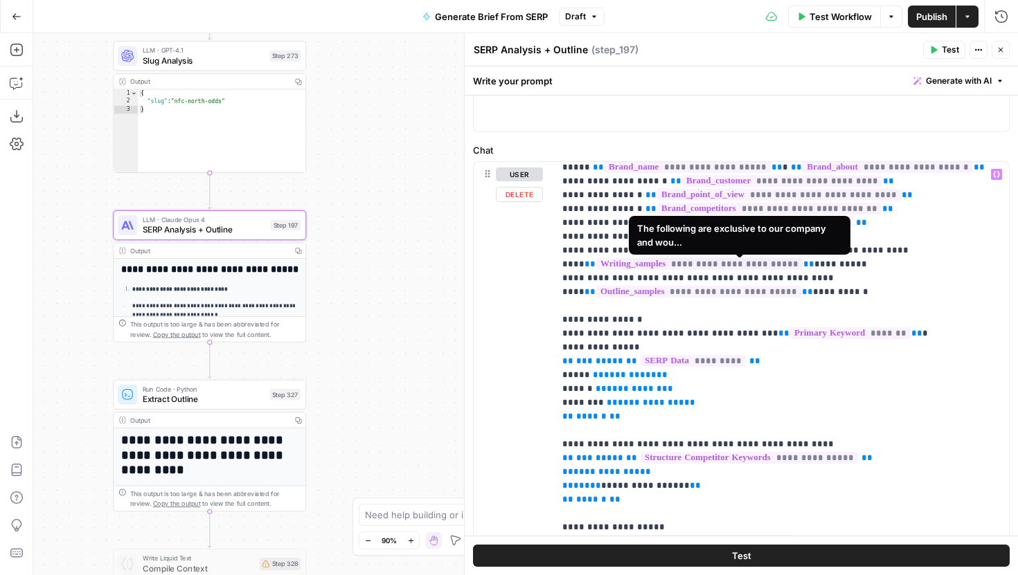
scroll to position [80, 0]
